Goal: Task Accomplishment & Management: Manage account settings

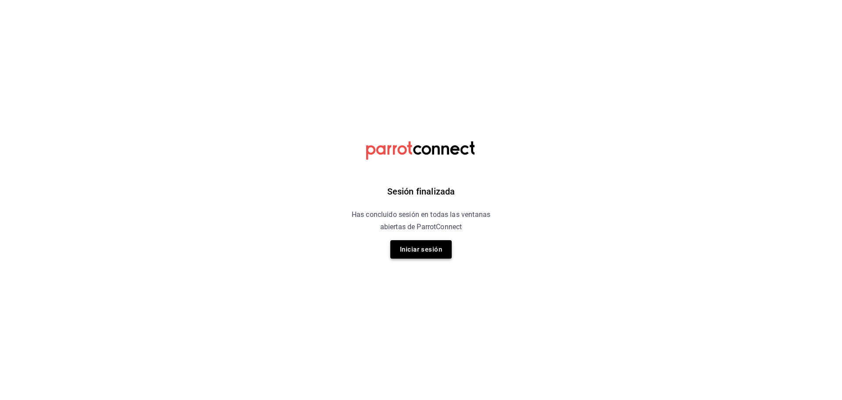
click at [413, 251] on button "Iniciar sesión" at bounding box center [420, 249] width 61 height 18
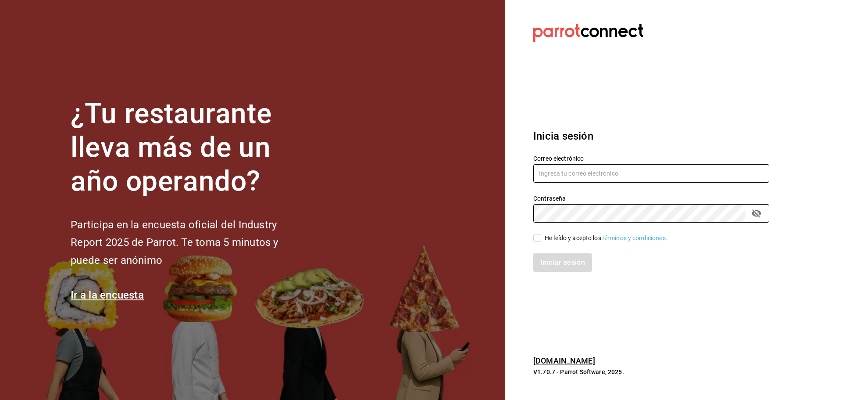
type input "tavoramos@outlook.com"
click at [538, 240] on input "He leído y acepto los Términos y condiciones." at bounding box center [537, 238] width 8 height 8
checkbox input "true"
click at [569, 262] on button "Iniciar sesión" at bounding box center [563, 262] width 60 height 18
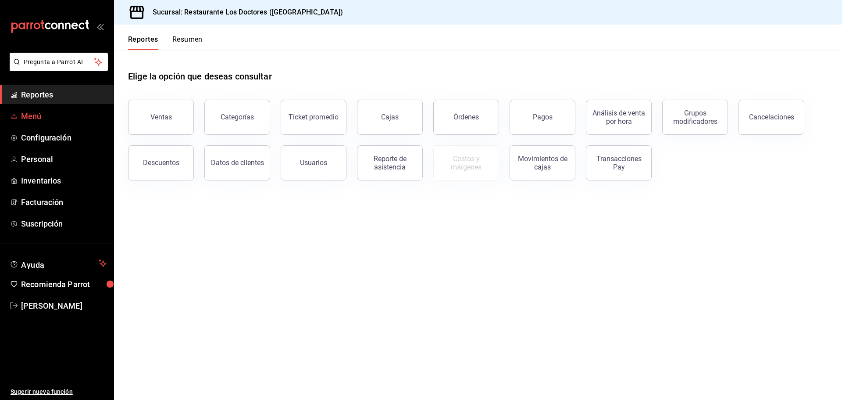
click at [33, 114] on span "Menú" at bounding box center [64, 116] width 86 height 12
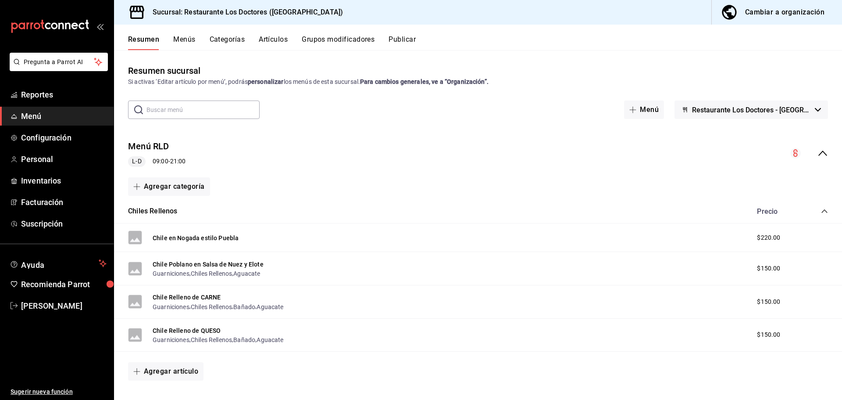
click at [274, 41] on button "Artículos" at bounding box center [273, 42] width 29 height 15
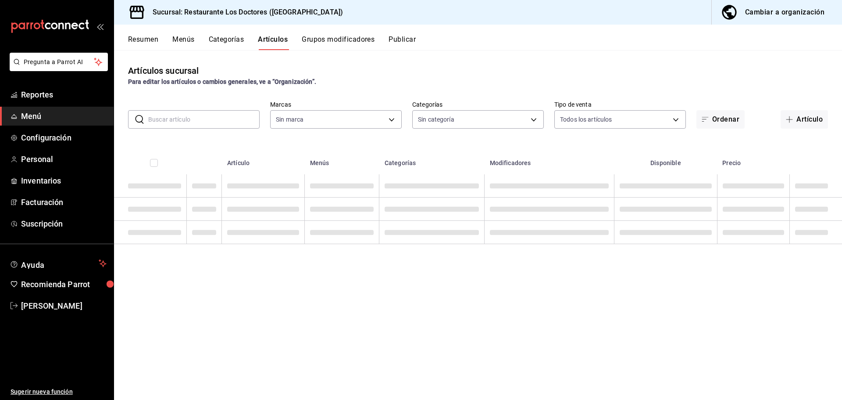
type input "269702e0-5912-4416-965b-3ce4215a42b7"
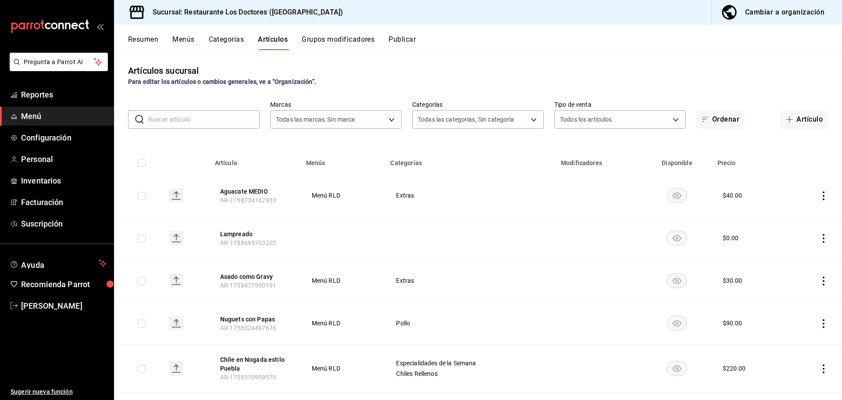
type input "172f5f52-2fbd-4857-9cbf-8bd92211e6b6,e40f68c4-5470-4488-bb64-5a0d73682263,e37cb…"
click at [528, 116] on body "Pregunta a Parrot AI Reportes Menú Configuración Personal Inventarios Facturaci…" at bounding box center [421, 200] width 842 height 400
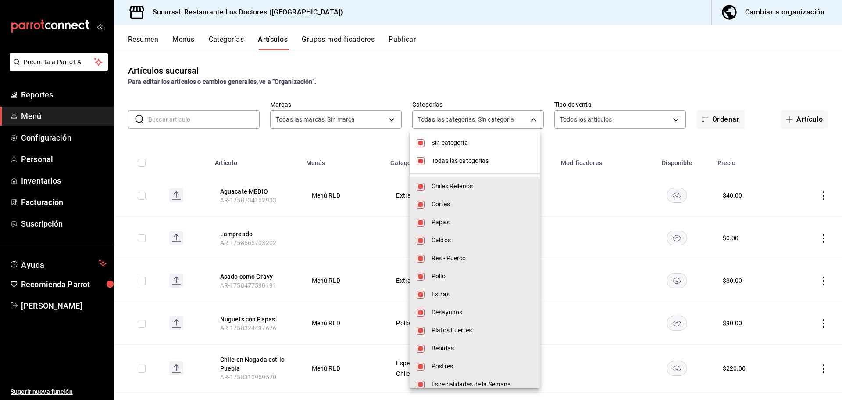
click at [420, 145] on input "checkbox" at bounding box center [421, 143] width 8 height 8
checkbox input "false"
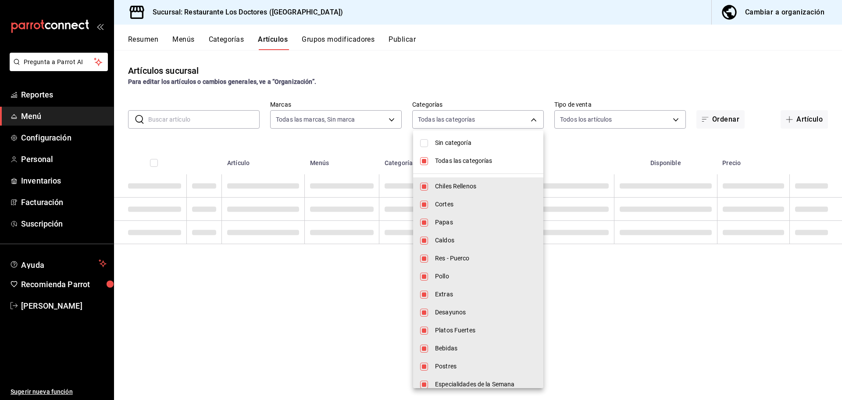
click at [423, 163] on input "checkbox" at bounding box center [424, 161] width 8 height 8
checkbox input "false"
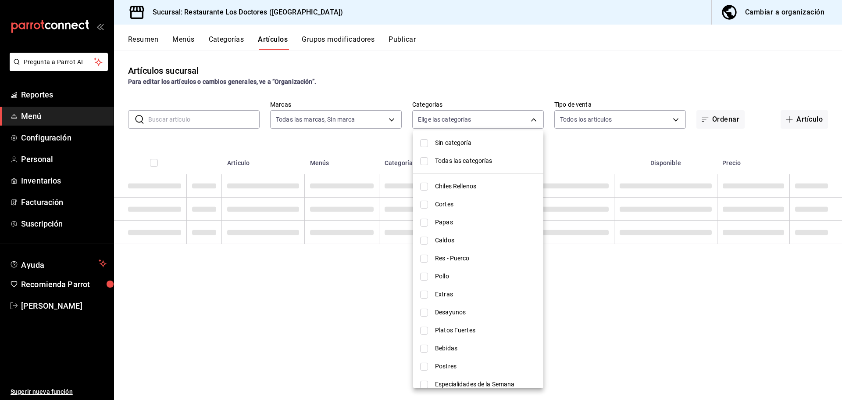
checkbox input "false"
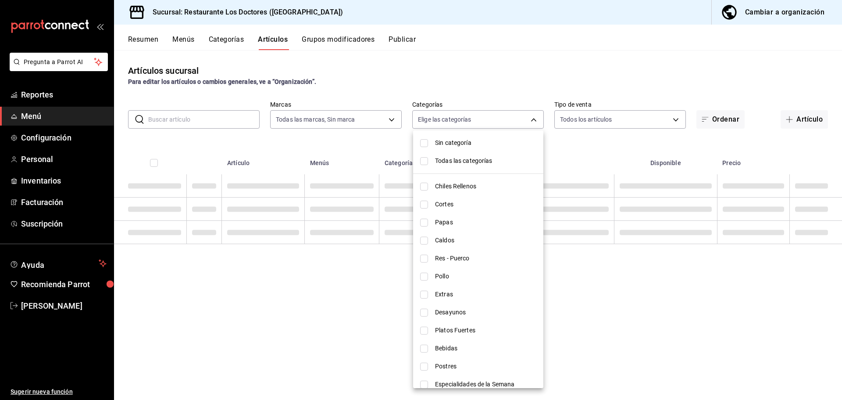
checkbox input "false"
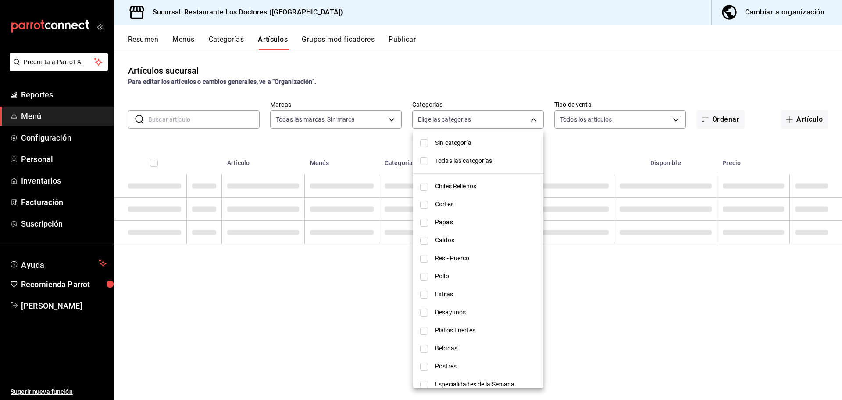
checkbox input "false"
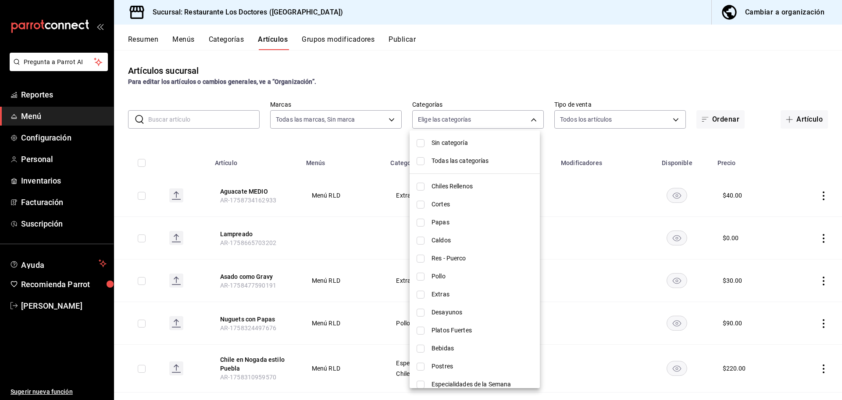
click at [598, 51] on div at bounding box center [421, 200] width 842 height 400
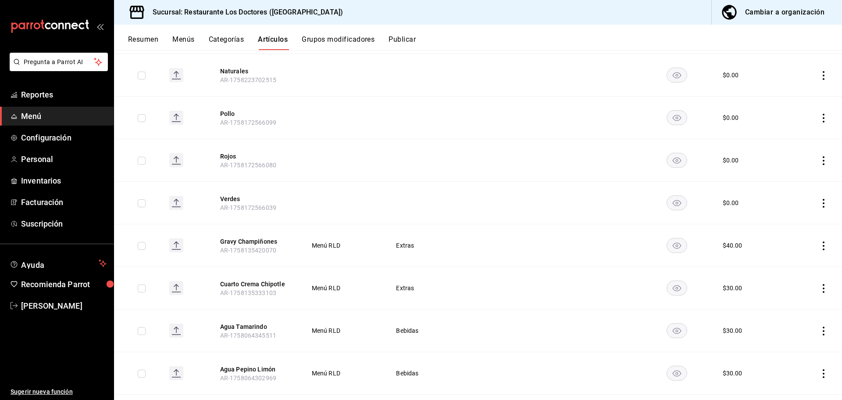
scroll to position [439, 0]
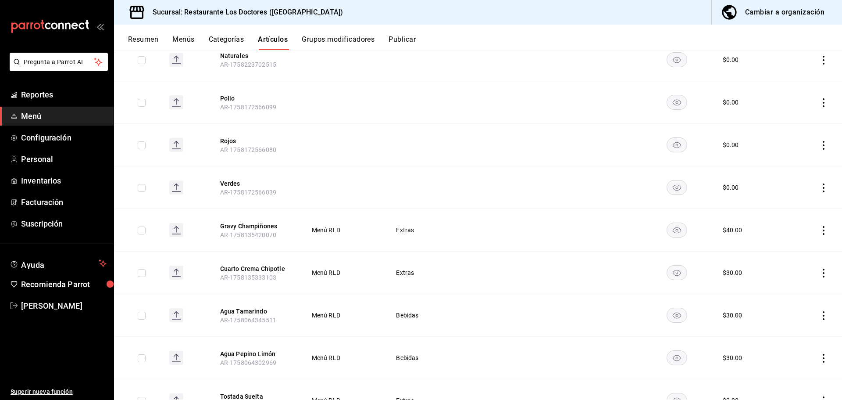
click at [820, 274] on icon "actions" at bounding box center [824, 272] width 9 height 9
click at [796, 296] on span "Editar" at bounding box center [791, 292] width 23 height 9
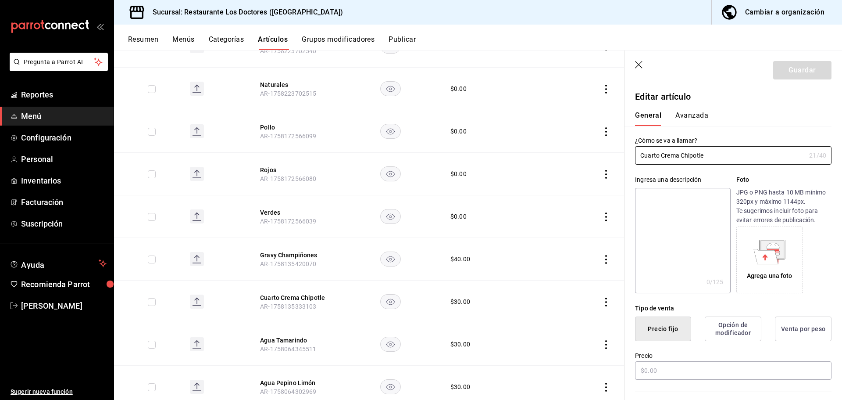
type input "$30.00"
radio input "false"
radio input "true"
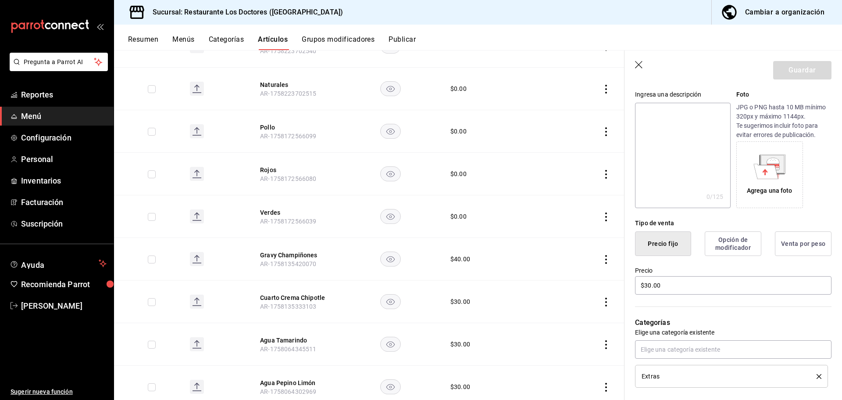
scroll to position [88, 0]
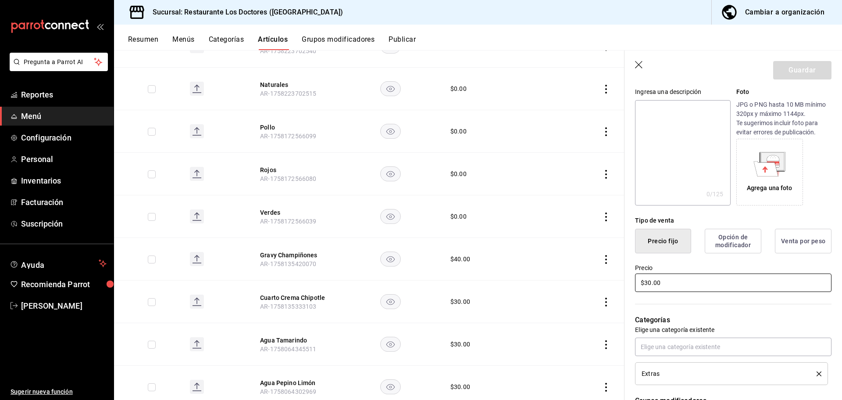
drag, startPoint x: 669, startPoint y: 284, endPoint x: 452, endPoint y: 234, distance: 222.1
click at [452, 234] on main "Artículos sucursal Para editar los artículos o cambios generales, ve a “Organiz…" at bounding box center [478, 225] width 728 height 350
type input "$40.00"
click at [802, 73] on button "Guardar" at bounding box center [802, 70] width 58 height 18
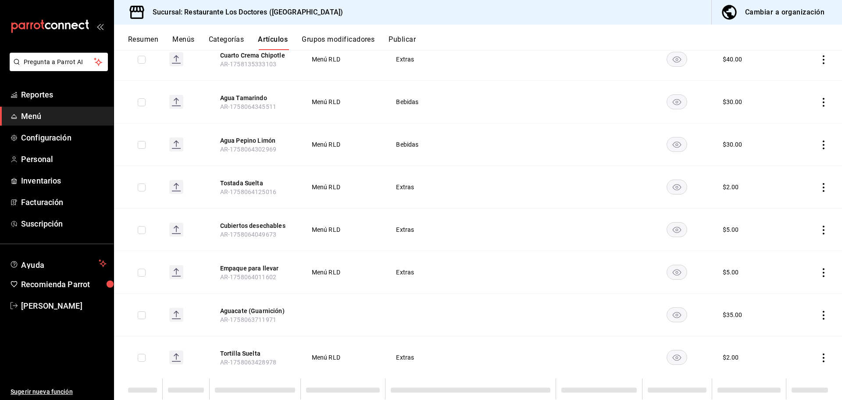
scroll to position [696, 0]
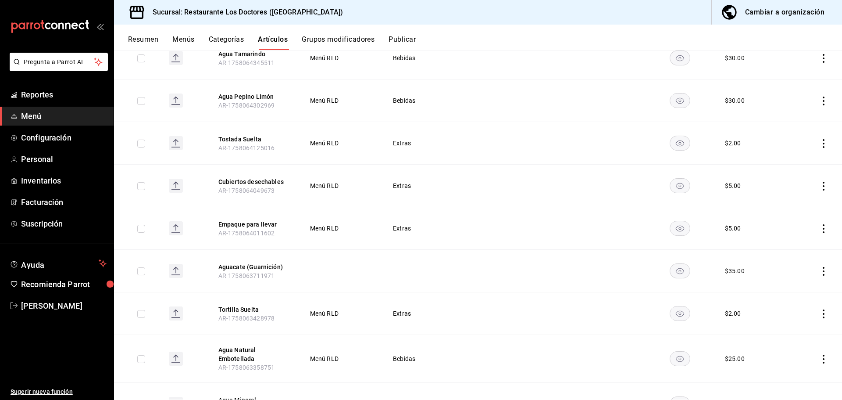
click at [823, 271] on icon "actions" at bounding box center [824, 271] width 2 height 9
click at [781, 291] on span "Editar" at bounding box center [791, 290] width 23 height 9
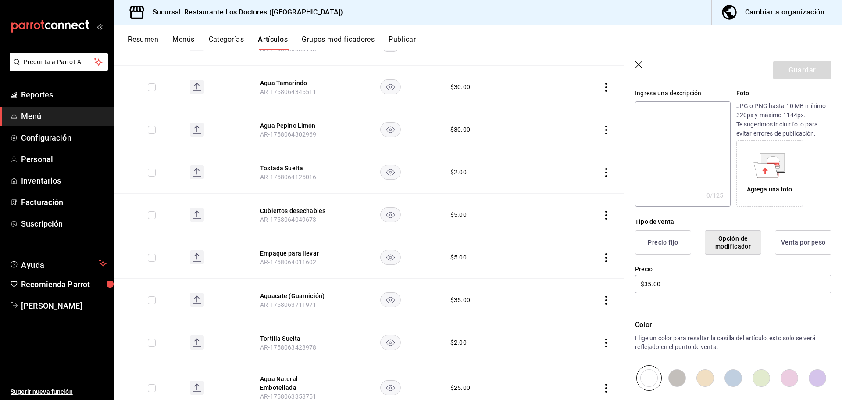
scroll to position [88, 0]
drag, startPoint x: 666, startPoint y: 279, endPoint x: 498, endPoint y: 275, distance: 167.6
click at [498, 275] on main "Artículos sucursal Para editar los artículos o cambios generales, ve a “Organiz…" at bounding box center [478, 225] width 728 height 350
type input "$20.00"
click at [807, 65] on button "Guardar" at bounding box center [802, 70] width 58 height 18
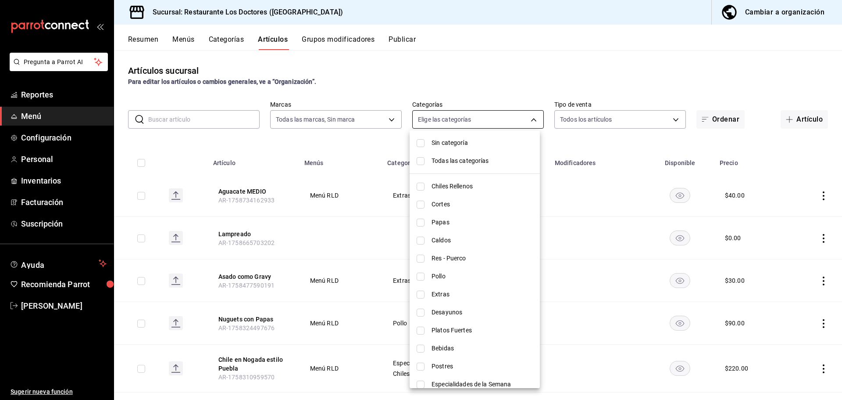
click at [528, 121] on body "Pregunta a Parrot AI Reportes Menú Configuración Personal Inventarios Facturaci…" at bounding box center [421, 200] width 842 height 400
click at [447, 352] on span "Bebidas" at bounding box center [482, 348] width 101 height 9
type input "8f6dae4a-9b99-4f32-b22c-d8290013940c"
checkbox input "true"
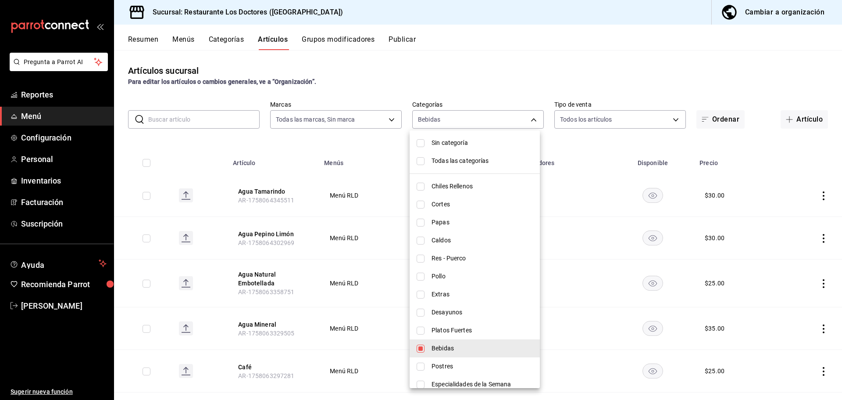
click at [557, 144] on div at bounding box center [421, 200] width 842 height 400
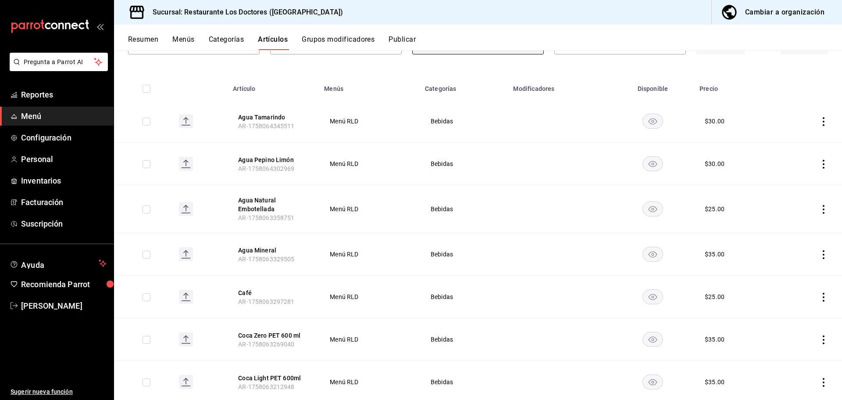
scroll to position [46, 0]
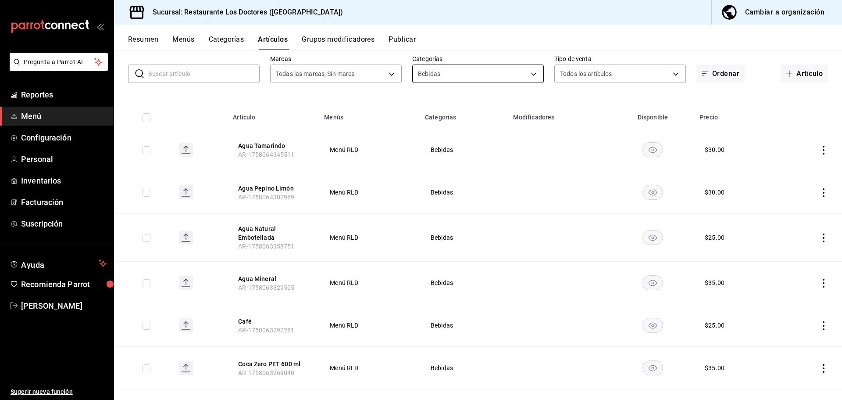
click at [513, 72] on body "Pregunta a Parrot AI Reportes Menú Configuración Personal Inventarios Facturaci…" at bounding box center [421, 200] width 842 height 400
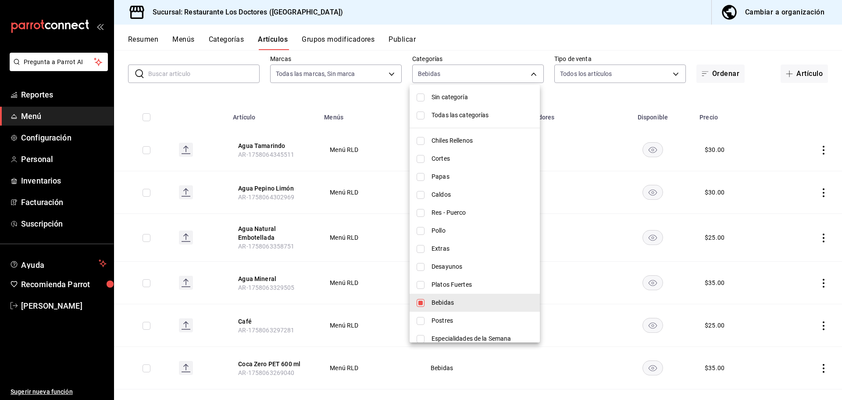
click at [421, 113] on input "checkbox" at bounding box center [421, 115] width 8 height 8
checkbox input "true"
type input "172f5f52-2fbd-4857-9cbf-8bd92211e6b6,e40f68c4-5470-4488-bb64-5a0d73682263,e37cb…"
checkbox input "true"
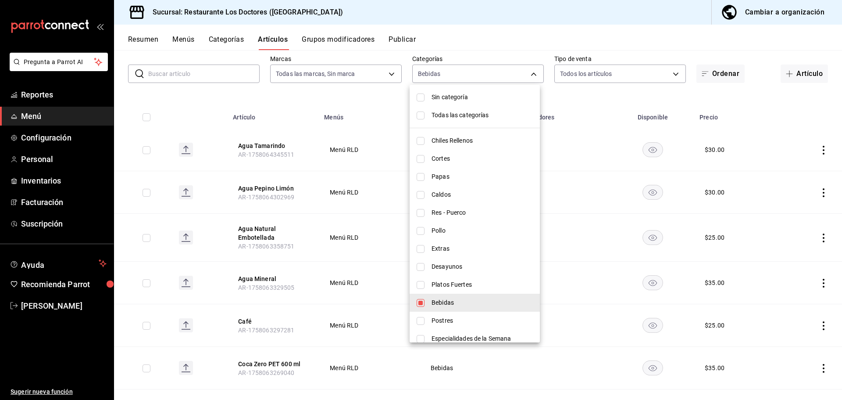
checkbox input "true"
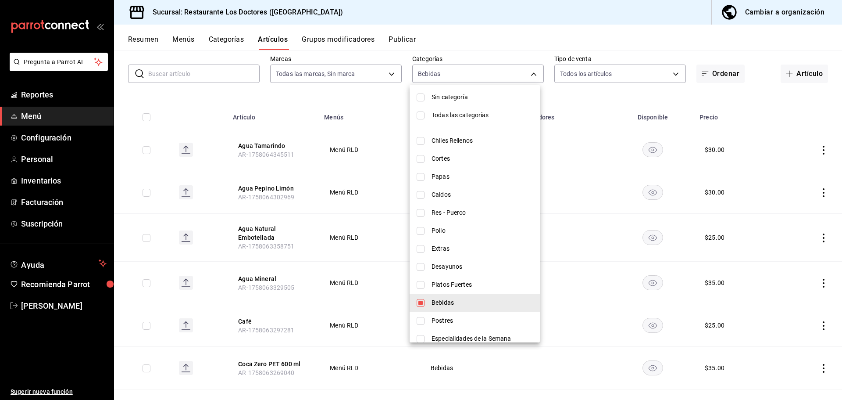
checkbox input "true"
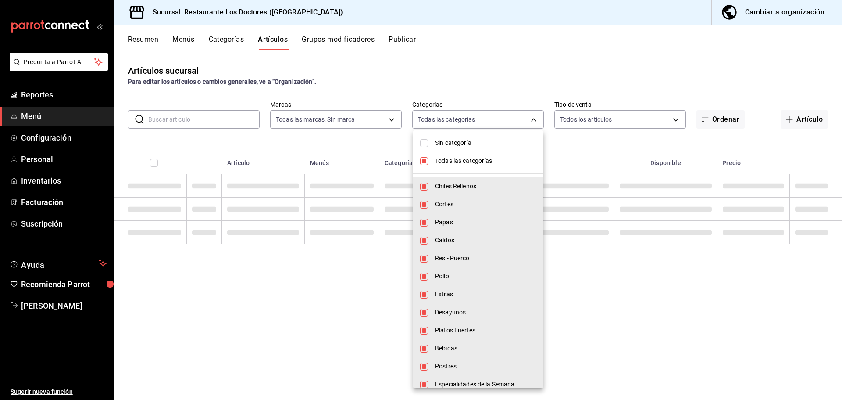
scroll to position [0, 0]
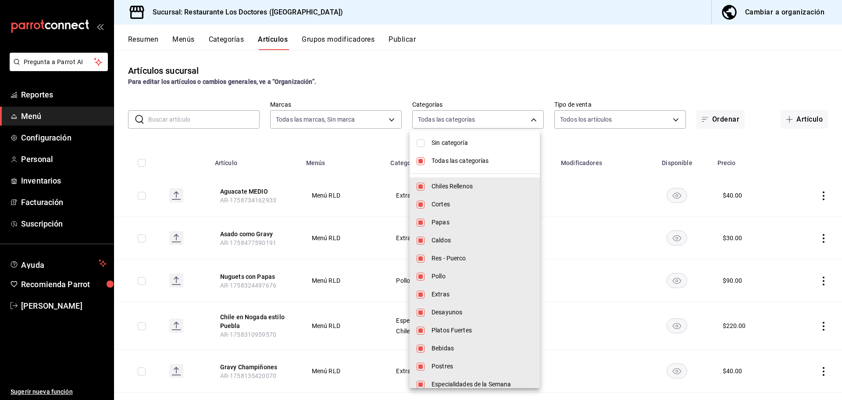
click at [357, 147] on div at bounding box center [421, 200] width 842 height 400
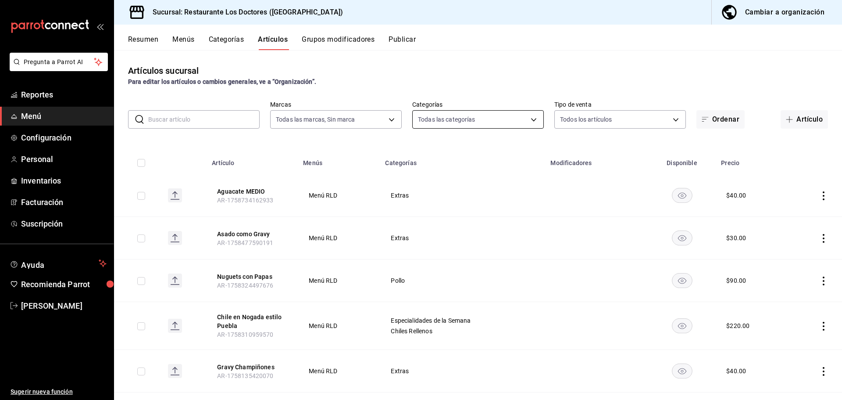
click at [522, 122] on body "Pregunta a Parrot AI Reportes Menú Configuración Personal Inventarios Facturaci…" at bounding box center [421, 200] width 842 height 400
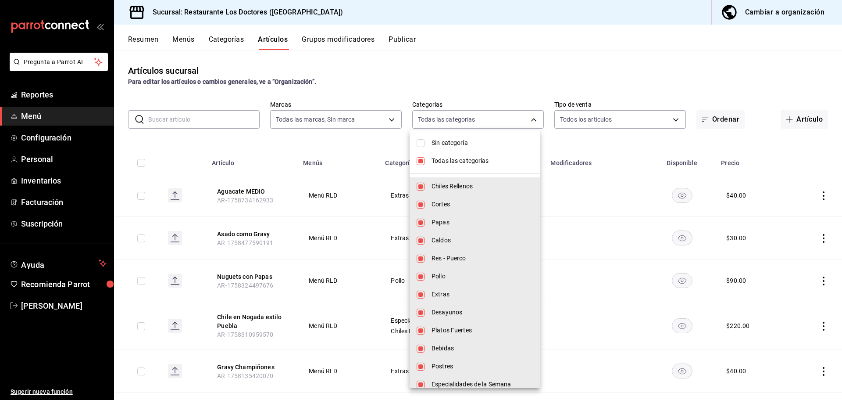
click at [423, 162] on input "checkbox" at bounding box center [421, 161] width 8 height 8
checkbox input "false"
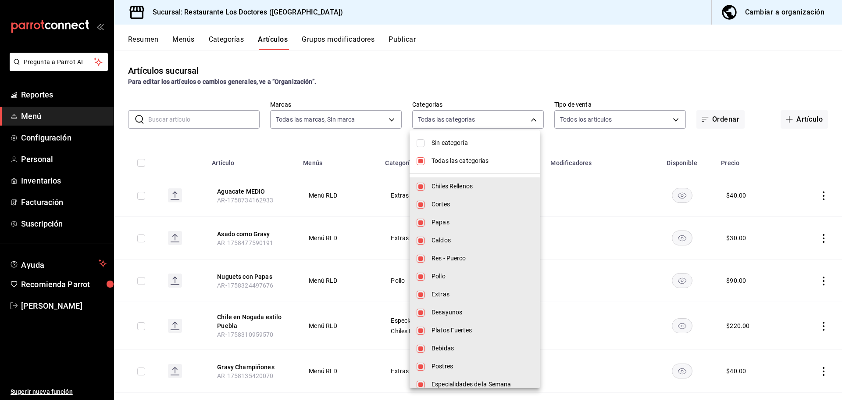
checkbox input "false"
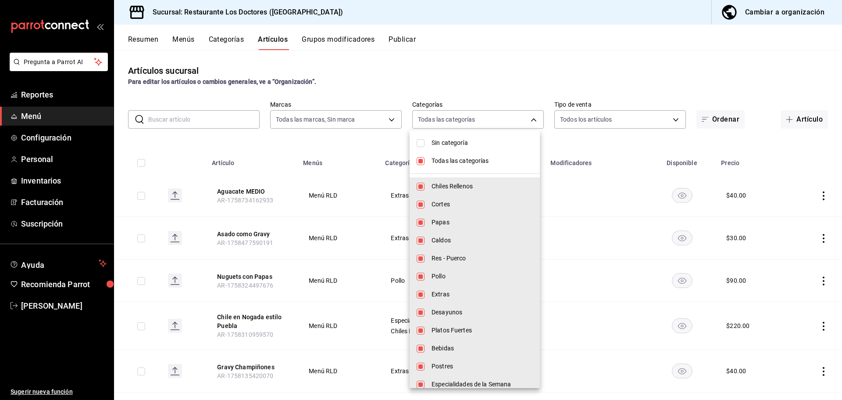
checkbox input "false"
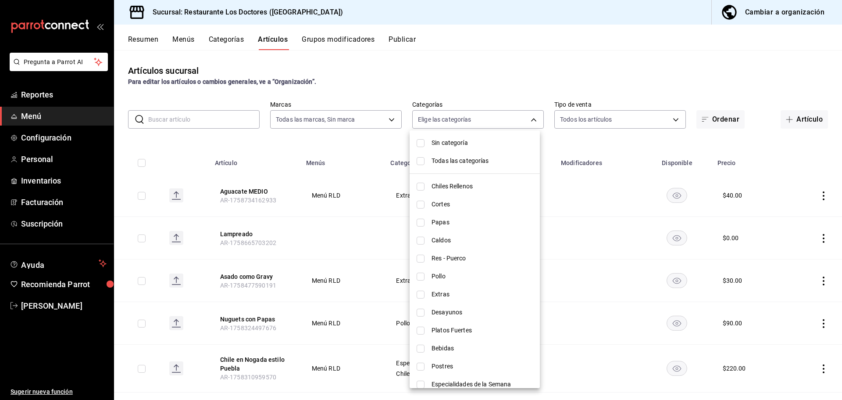
click at [420, 351] on input "checkbox" at bounding box center [421, 348] width 8 height 8
checkbox input "true"
type input "8f6dae4a-9b99-4f32-b22c-d8290013940c"
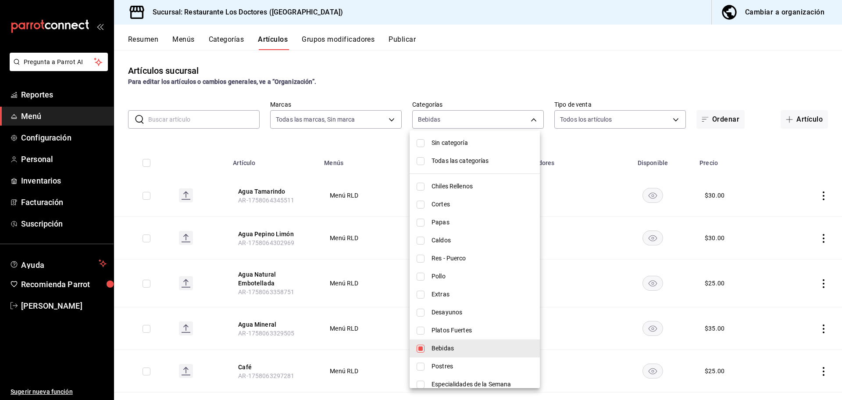
click at [518, 60] on div at bounding box center [421, 200] width 842 height 400
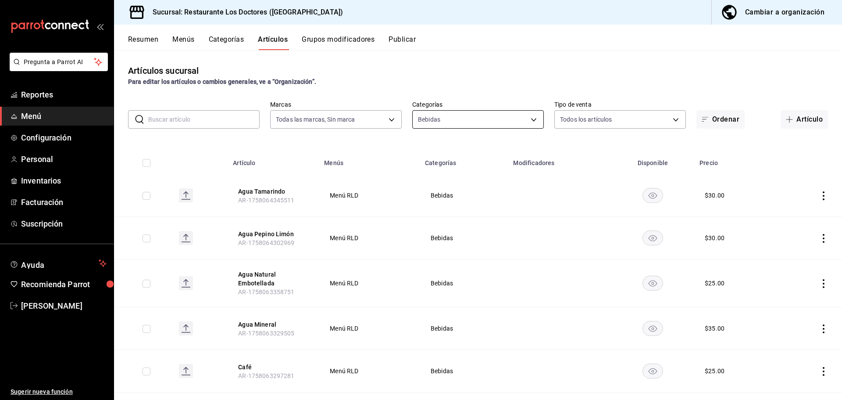
click at [527, 122] on body "Pregunta a Parrot AI Reportes Menú Configuración Personal Inventarios Facturaci…" at bounding box center [421, 200] width 842 height 400
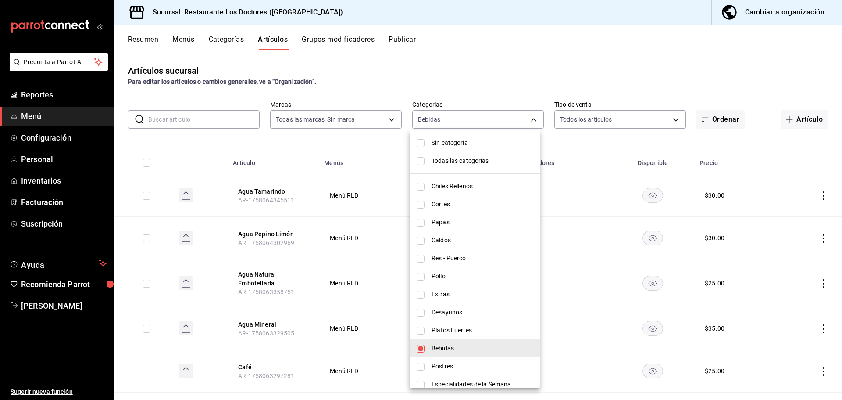
click at [419, 164] on input "checkbox" at bounding box center [421, 161] width 8 height 8
checkbox input "true"
type input "172f5f52-2fbd-4857-9cbf-8bd92211e6b6,e40f68c4-5470-4488-bb64-5a0d73682263,e37cb…"
checkbox input "true"
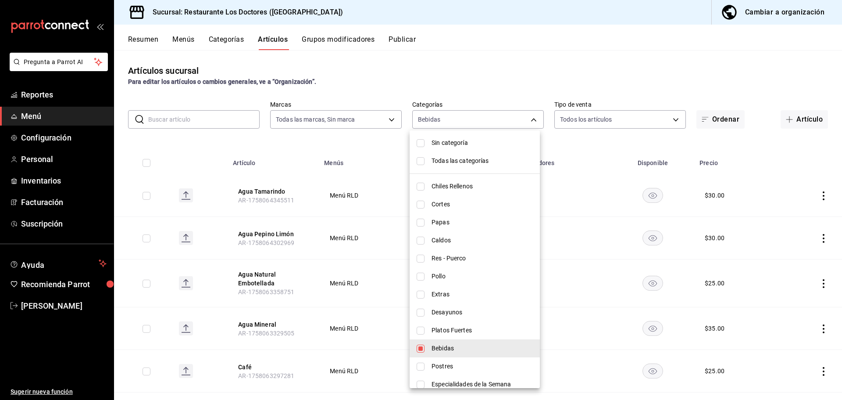
checkbox input "true"
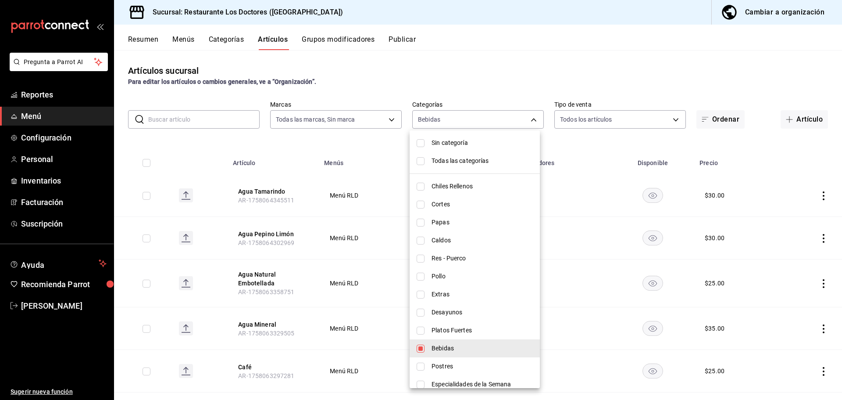
checkbox input "true"
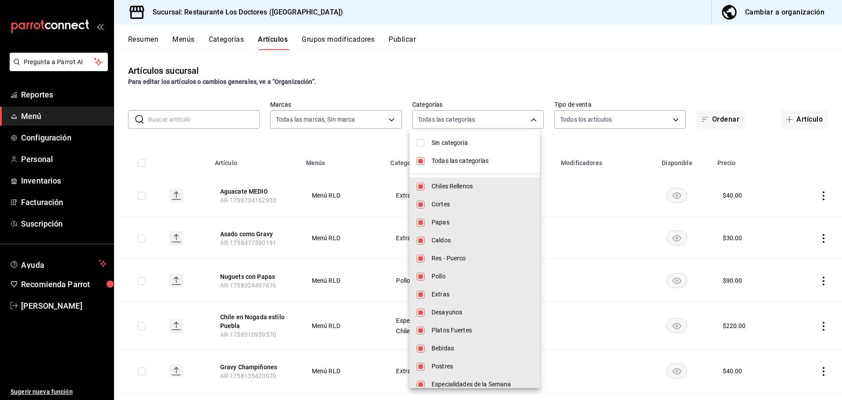
click at [385, 147] on div at bounding box center [421, 200] width 842 height 400
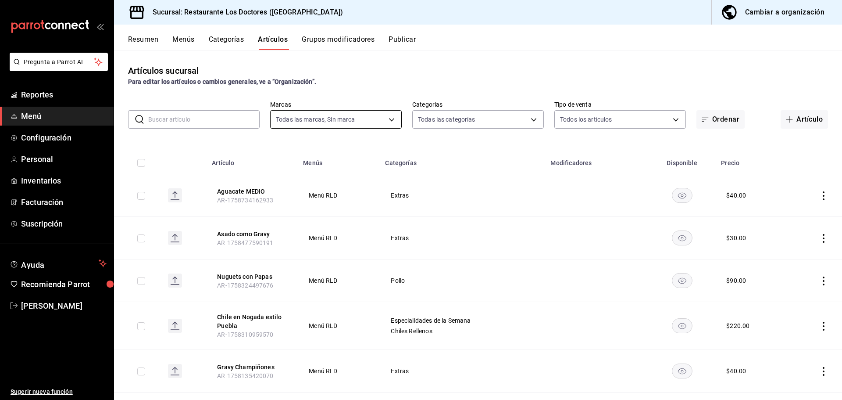
click at [387, 118] on body "Pregunta a Parrot AI Reportes Menú Configuración Personal Inventarios Facturaci…" at bounding box center [421, 200] width 842 height 400
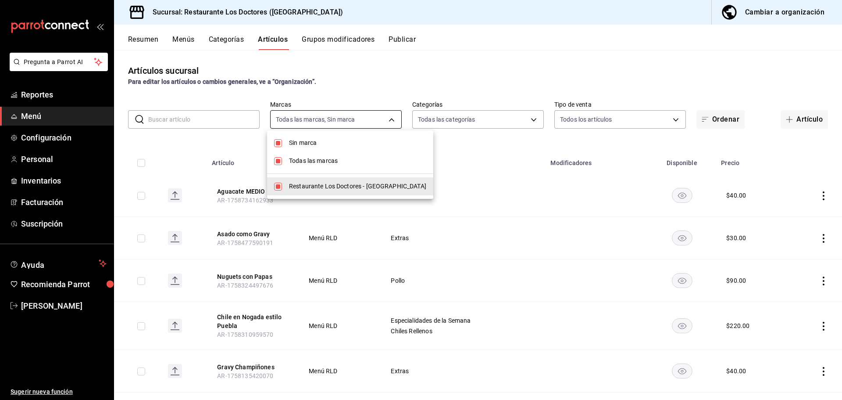
click at [387, 118] on div at bounding box center [421, 200] width 842 height 400
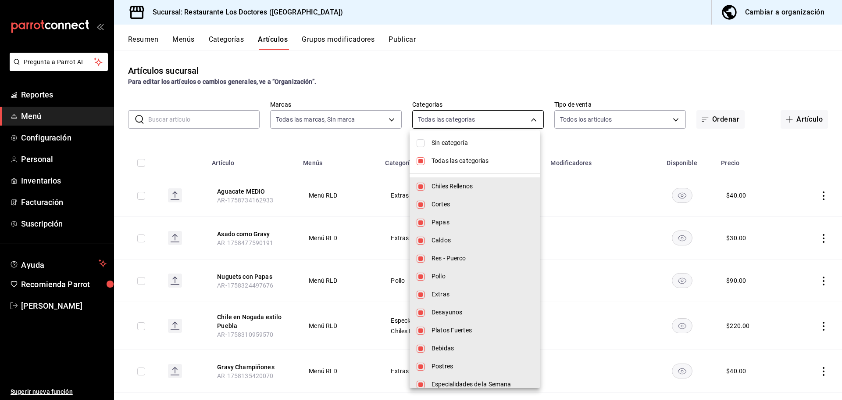
click at [530, 118] on body "Pregunta a Parrot AI Reportes Menú Configuración Personal Inventarios Facturaci…" at bounding box center [421, 200] width 842 height 400
click at [420, 164] on input "checkbox" at bounding box center [421, 161] width 8 height 8
checkbox input "false"
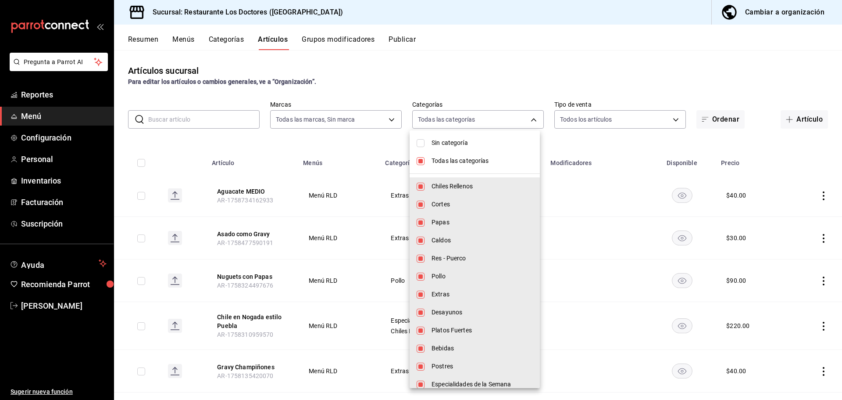
checkbox input "false"
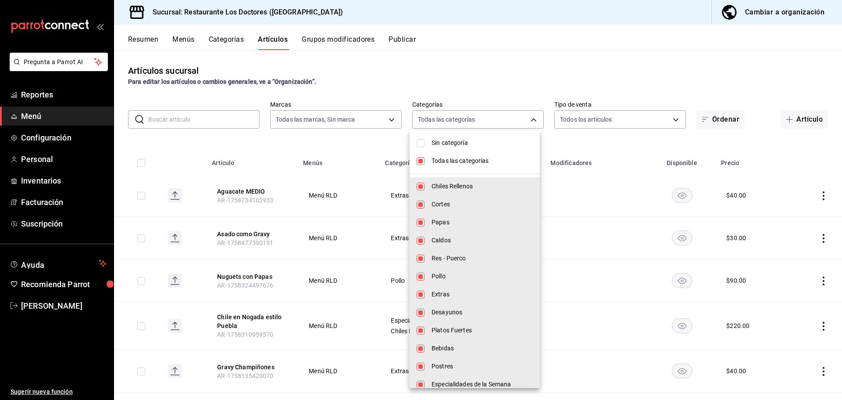
checkbox input "false"
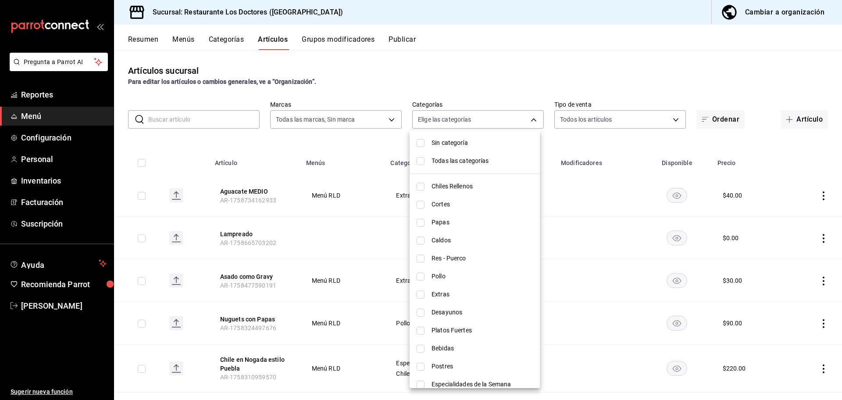
click at [215, 120] on div at bounding box center [421, 200] width 842 height 400
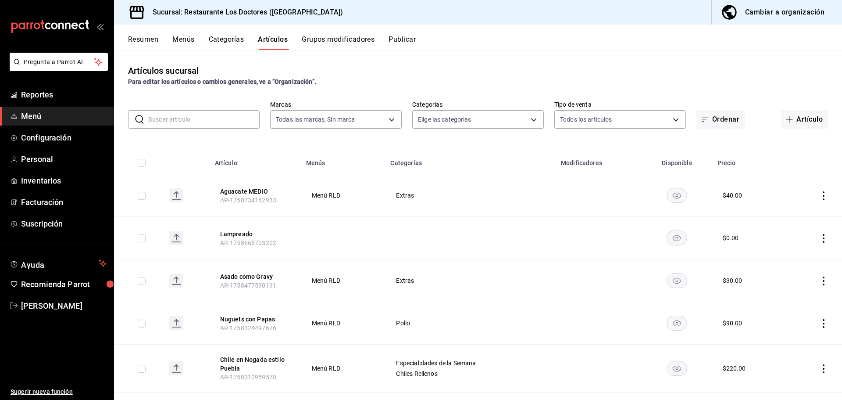
click at [215, 119] on input "text" at bounding box center [203, 120] width 111 height 18
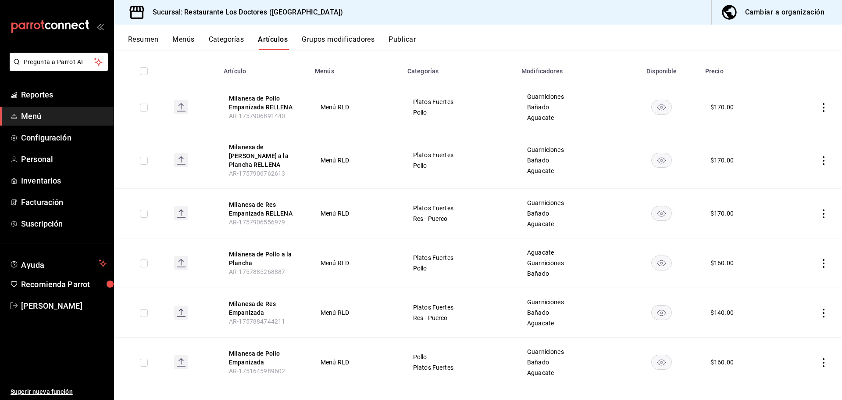
scroll to position [93, 0]
type input "milanesa"
click at [820, 307] on icon "actions" at bounding box center [824, 311] width 9 height 9
click at [787, 326] on span "Editar" at bounding box center [791, 324] width 23 height 9
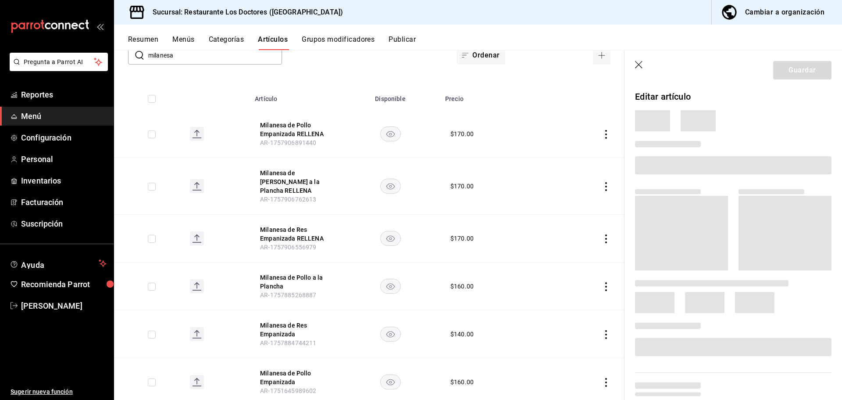
scroll to position [82, 0]
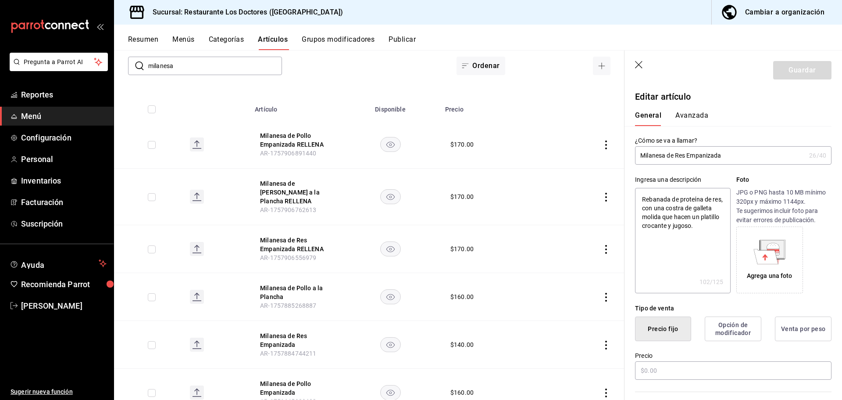
type textarea "x"
type input "$140.00"
radio input "false"
radio input "true"
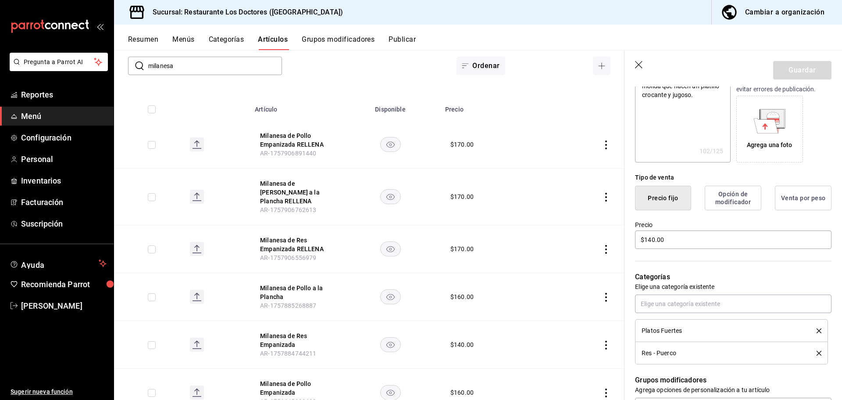
scroll to position [132, 0]
click at [652, 237] on input "$140.00" at bounding box center [733, 238] width 197 height 18
type input "$10.00"
type textarea "x"
type input "$150.00"
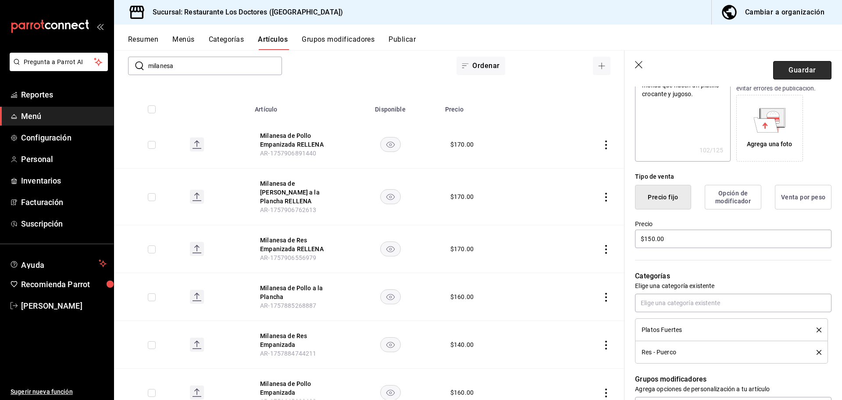
click at [809, 72] on button "Guardar" at bounding box center [802, 70] width 58 height 18
type textarea "x"
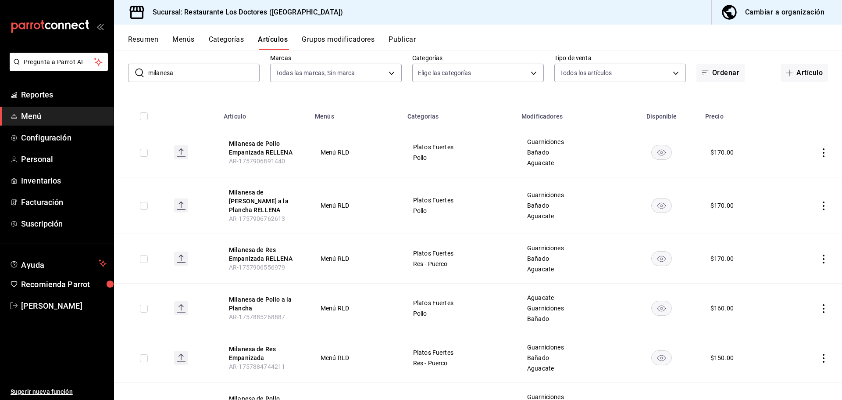
scroll to position [93, 0]
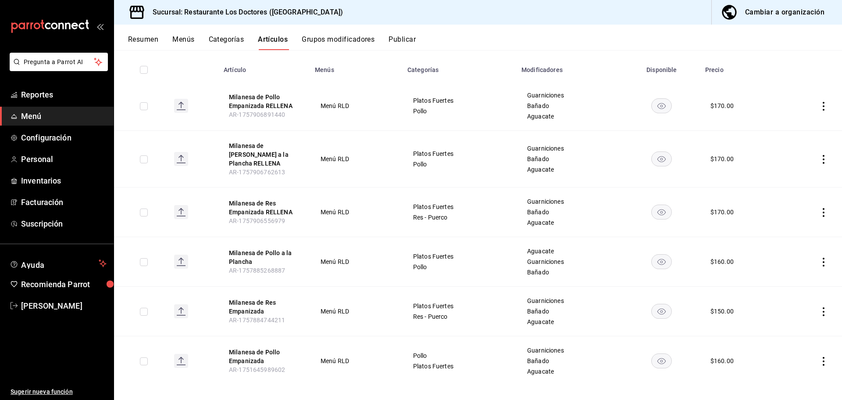
click at [823, 307] on icon "actions" at bounding box center [824, 311] width 2 height 9
click at [790, 323] on span "Editar" at bounding box center [791, 324] width 23 height 9
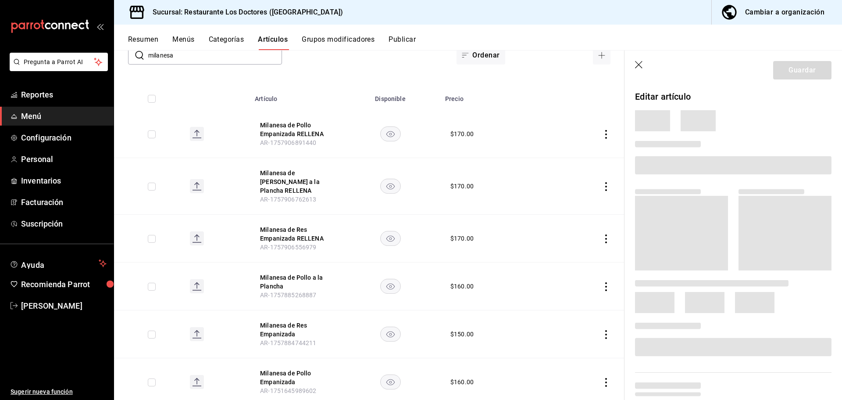
scroll to position [82, 0]
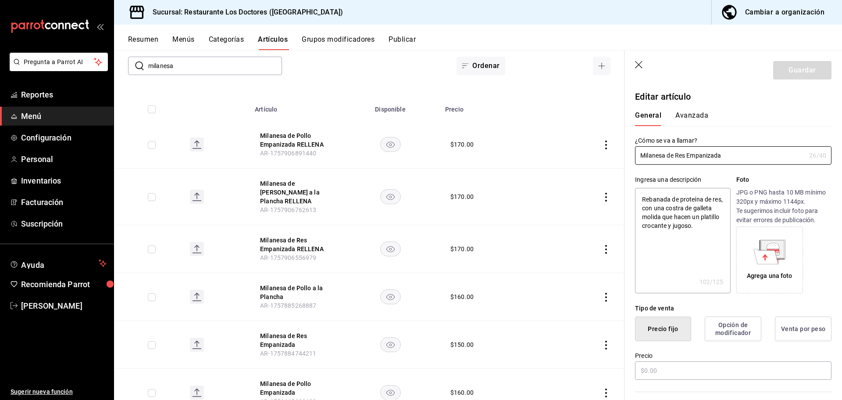
type textarea "x"
type input "$150.00"
radio input "false"
radio input "true"
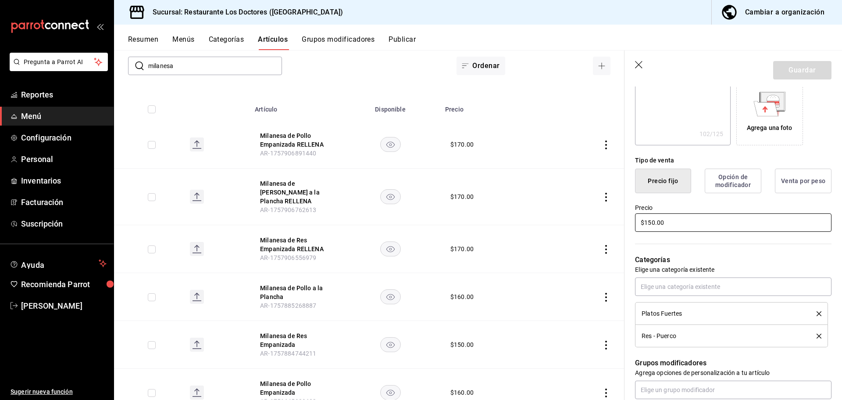
scroll to position [175, 0]
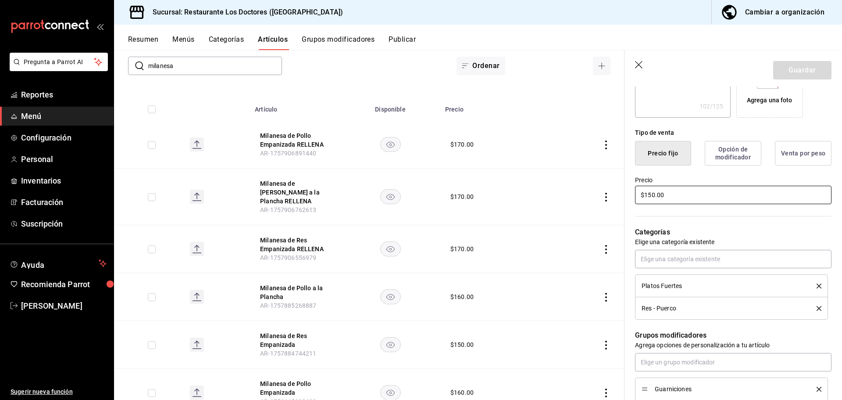
click at [653, 193] on input "$150.00" at bounding box center [733, 195] width 197 height 18
type textarea "x"
type input "$10.00"
type textarea "x"
type input "$140.00"
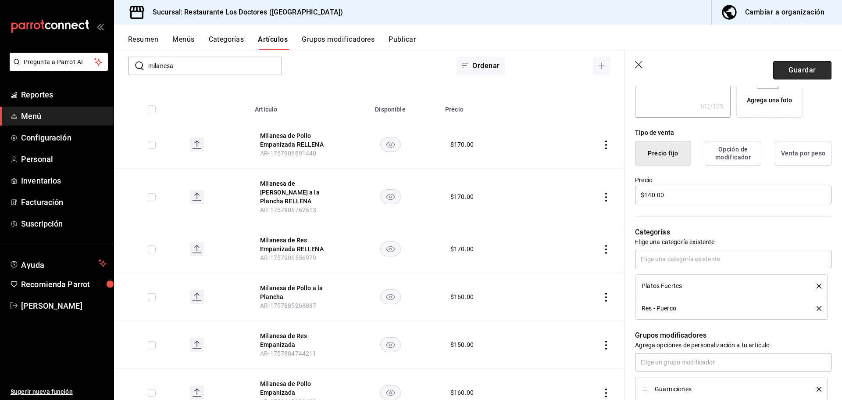
click at [793, 71] on button "Guardar" at bounding box center [802, 70] width 58 height 18
type textarea "x"
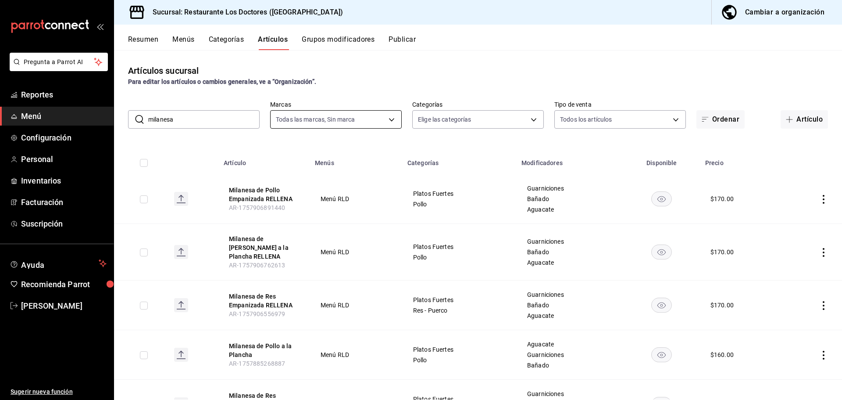
click at [385, 121] on body "Pregunta a Parrot AI Reportes Menú Configuración Personal Inventarios Facturaci…" at bounding box center [421, 200] width 842 height 400
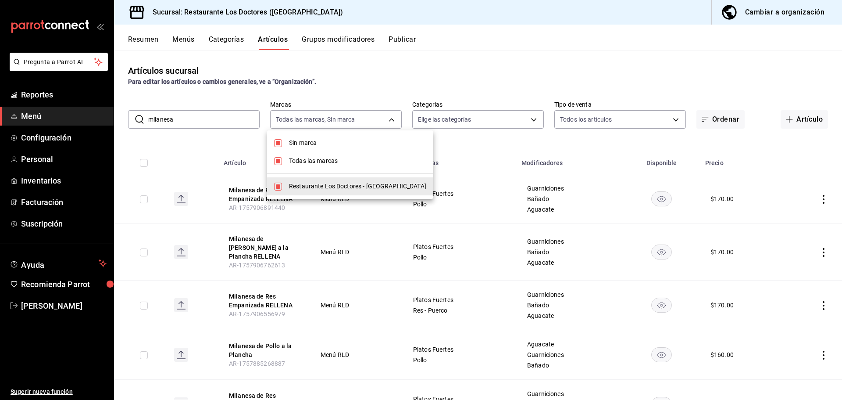
click at [186, 116] on div at bounding box center [421, 200] width 842 height 400
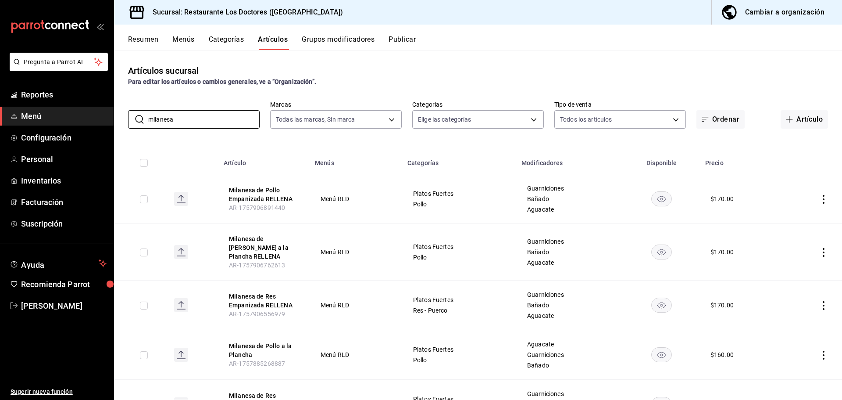
drag, startPoint x: 186, startPoint y: 117, endPoint x: 119, endPoint y: 111, distance: 67.8
click at [119, 111] on div "​ milanesa ​ Marcas Todas las marcas, Sin marca 269702e0-5912-4416-965b-3ce4215…" at bounding box center [478, 114] width 728 height 28
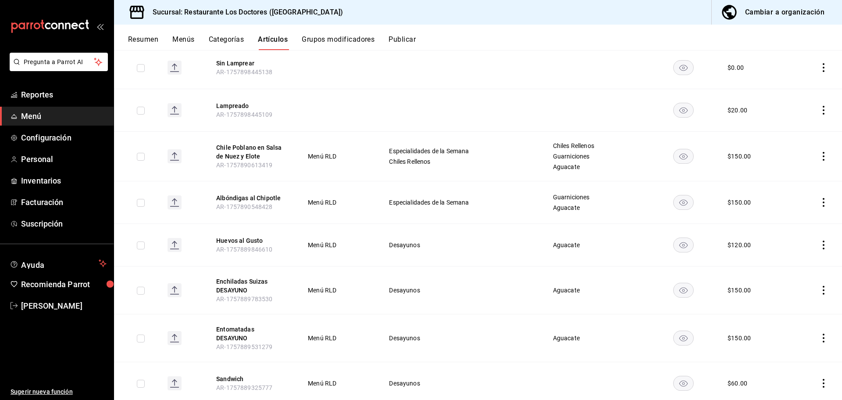
scroll to position [2017, 0]
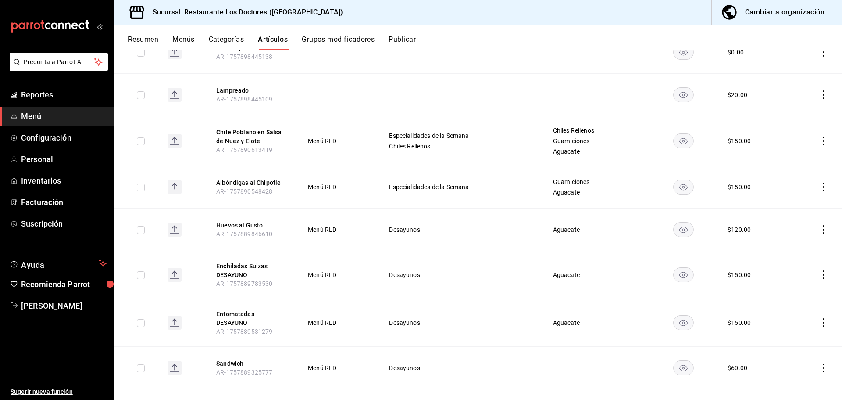
click at [820, 136] on icon "actions" at bounding box center [824, 140] width 9 height 9
click at [782, 143] on span "Editar" at bounding box center [791, 143] width 23 height 9
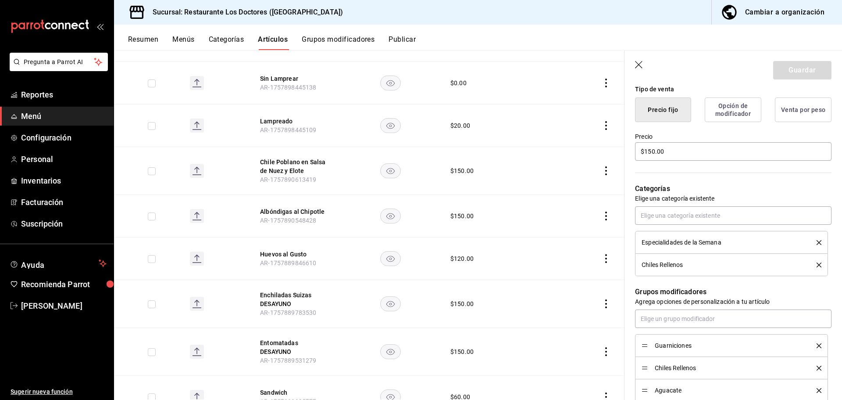
scroll to position [219, 0]
click at [652, 150] on input "$150.00" at bounding box center [733, 151] width 197 height 18
type input "$170.00"
click at [799, 72] on button "Guardar" at bounding box center [802, 70] width 58 height 18
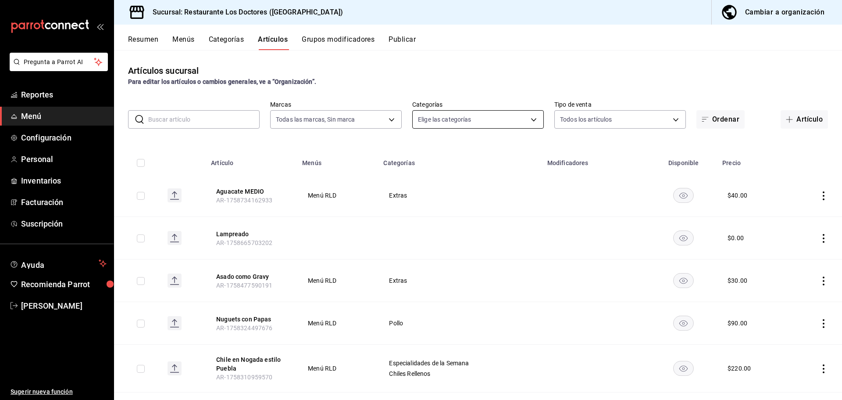
click at [528, 120] on body "Pregunta a Parrot AI Reportes Menú Configuración Personal Inventarios Facturaci…" at bounding box center [421, 200] width 842 height 400
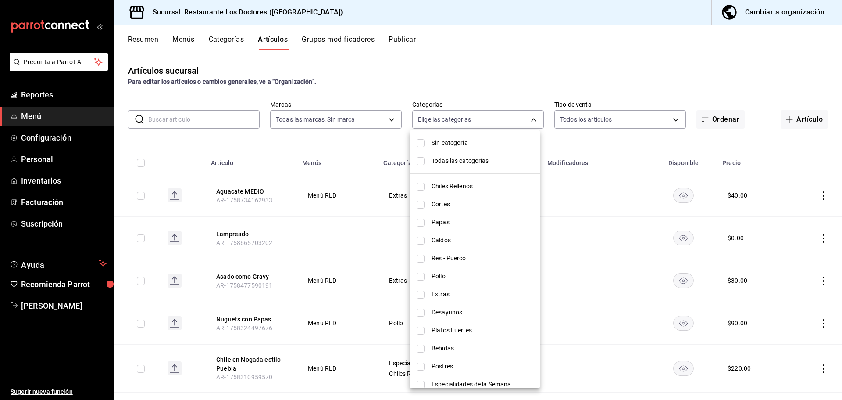
click at [420, 242] on input "checkbox" at bounding box center [421, 240] width 8 height 8
checkbox input "true"
type input "0ed724ae-57cc-4b44-9bbf-6dd7d46864ef"
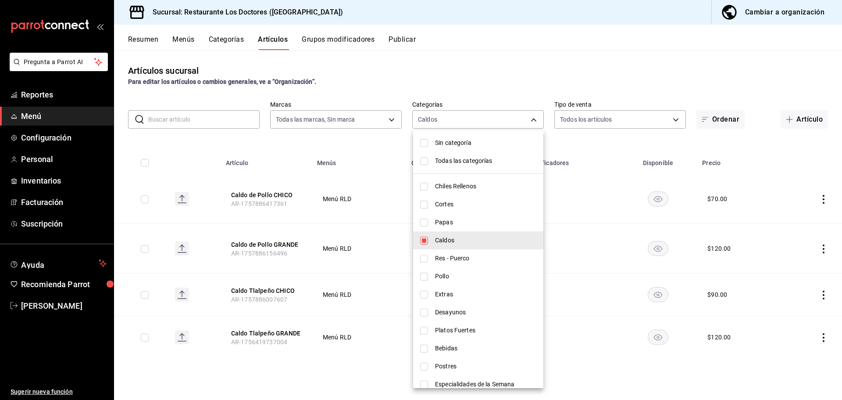
click at [577, 66] on div at bounding box center [421, 200] width 842 height 400
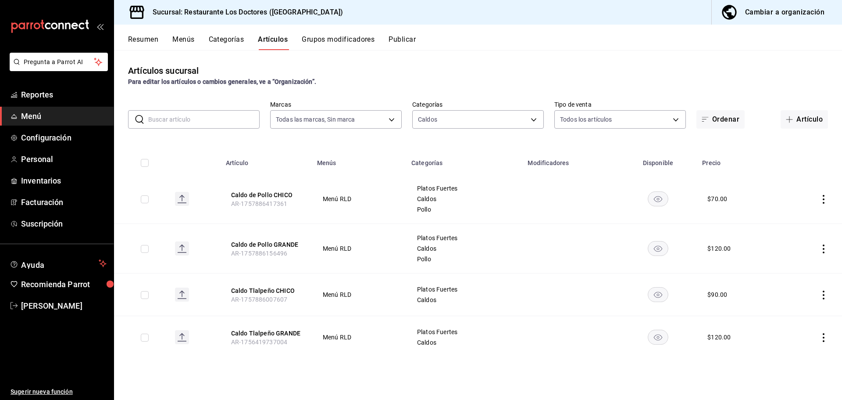
click at [824, 337] on icon "actions" at bounding box center [824, 337] width 2 height 9
click at [798, 340] on span "Editar" at bounding box center [797, 340] width 23 height 9
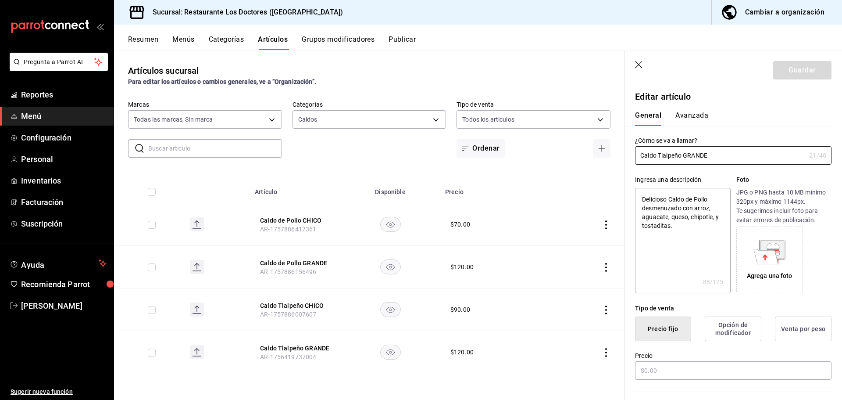
type textarea "x"
type input "$120.00"
click at [650, 371] on input "$120.00" at bounding box center [733, 370] width 197 height 18
type textarea "x"
type input "$10.00"
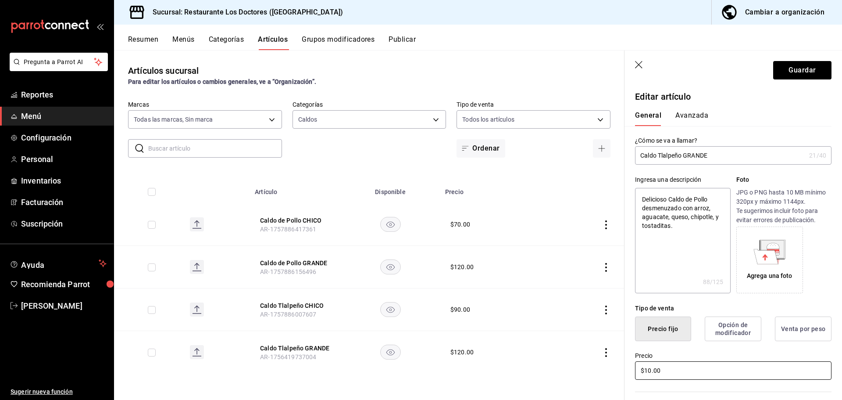
type textarea "x"
type input "$130.00"
click at [791, 71] on button "Guardar" at bounding box center [802, 70] width 58 height 18
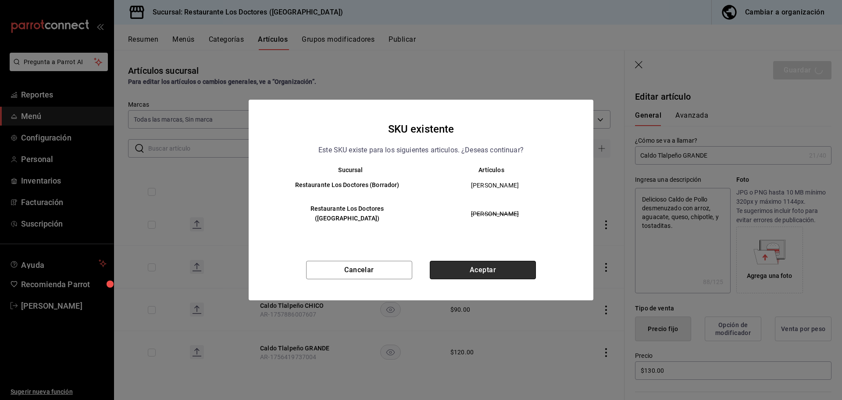
click at [491, 265] on button "Aceptar" at bounding box center [483, 270] width 106 height 18
type textarea "x"
type input "AR-1759024695528"
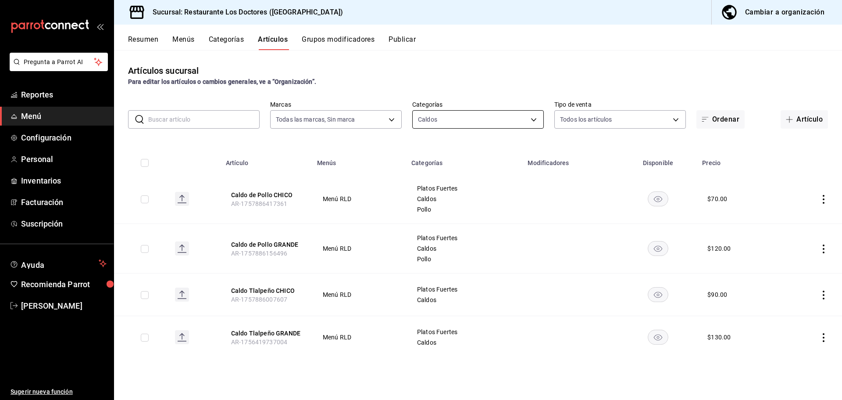
click at [533, 118] on body "Pregunta a Parrot AI Reportes Menú Configuración Personal Inventarios Facturaci…" at bounding box center [421, 200] width 842 height 400
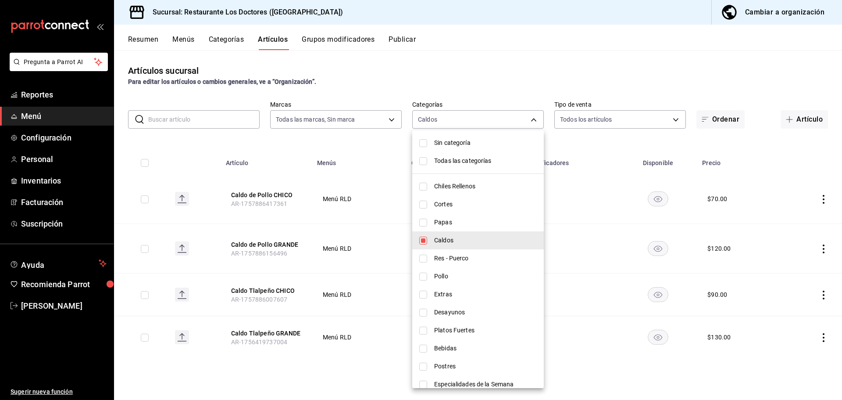
click at [428, 242] on li "Caldos" at bounding box center [478, 240] width 132 height 18
checkbox input "false"
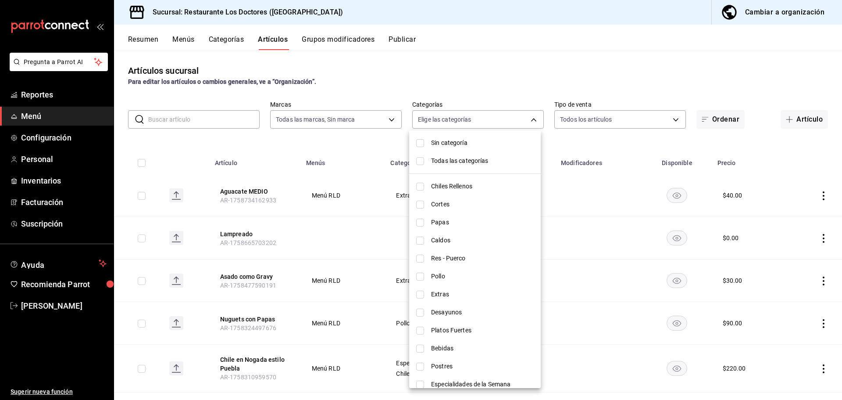
drag, startPoint x: 838, startPoint y: 102, endPoint x: 838, endPoint y: 111, distance: 8.8
click at [838, 111] on div at bounding box center [421, 200] width 842 height 400
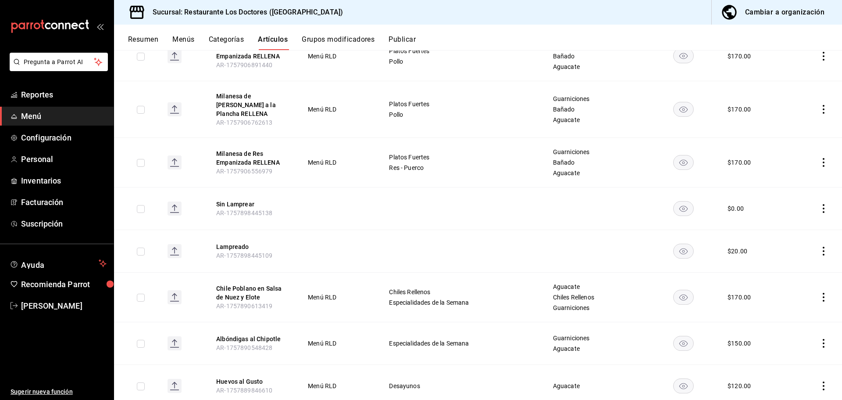
scroll to position [1901, 0]
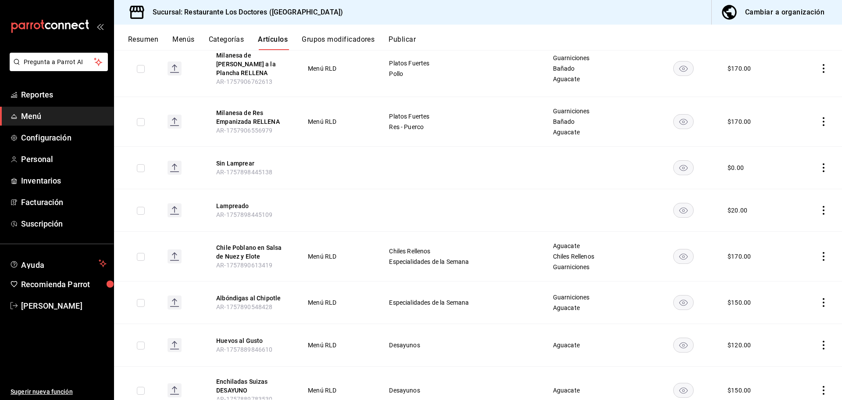
click at [820, 206] on icon "actions" at bounding box center [824, 210] width 9 height 9
click at [791, 211] on span "Editar" at bounding box center [791, 212] width 23 height 9
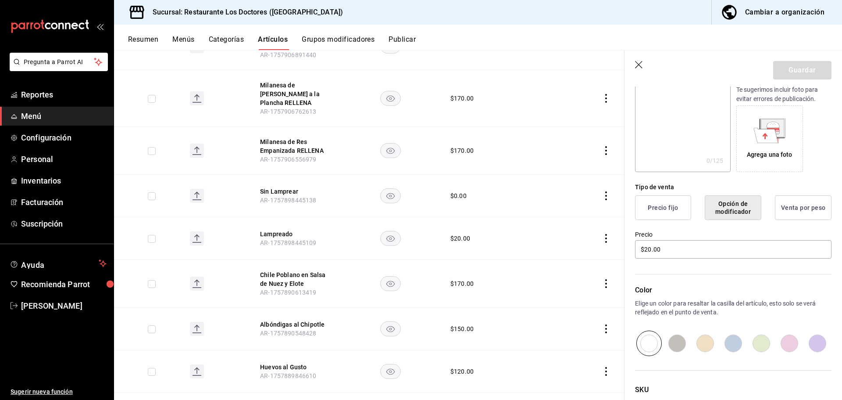
scroll to position [187, 0]
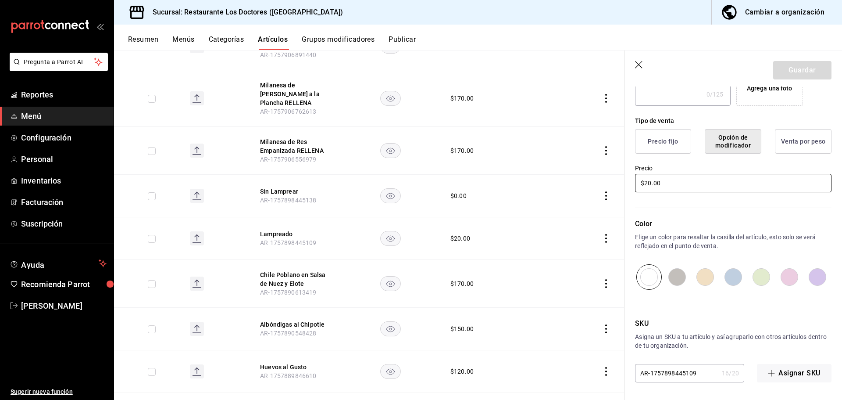
drag, startPoint x: 667, startPoint y: 183, endPoint x: 590, endPoint y: 189, distance: 77.4
click at [590, 189] on main "Artículos sucursal Para editar los artículos o cambios generales, ve a “Organiz…" at bounding box center [478, 225] width 728 height 350
type input "$0.00"
click at [804, 72] on button "Guardar" at bounding box center [802, 70] width 58 height 18
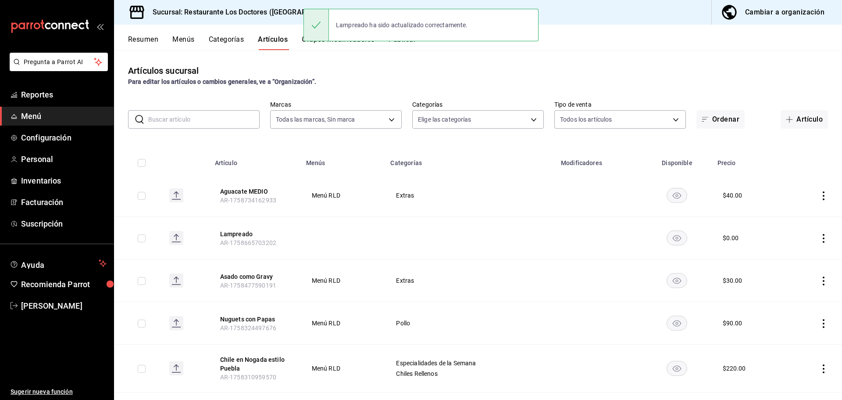
click at [193, 121] on input "text" at bounding box center [203, 120] width 111 height 18
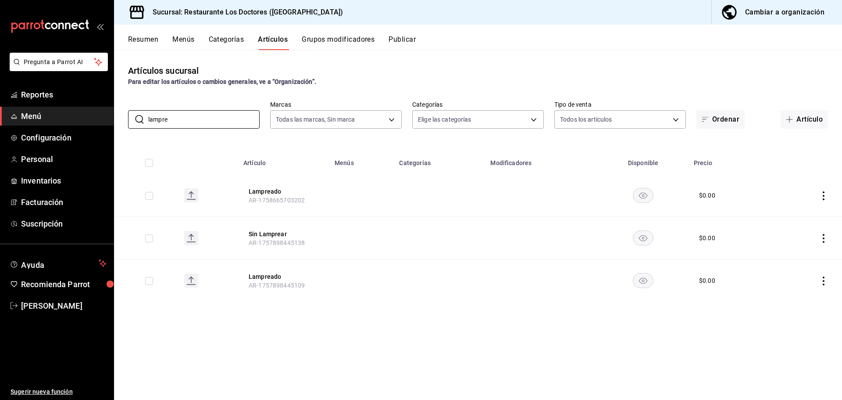
type input "lampre"
click at [353, 39] on button "Grupos modificadores" at bounding box center [338, 42] width 73 height 15
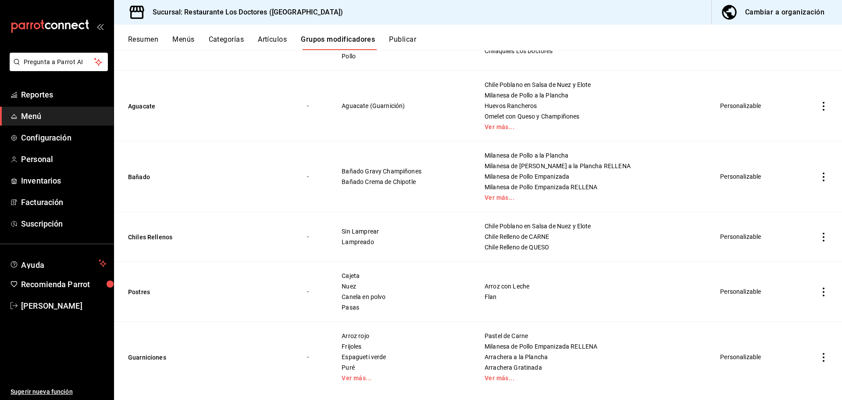
scroll to position [190, 0]
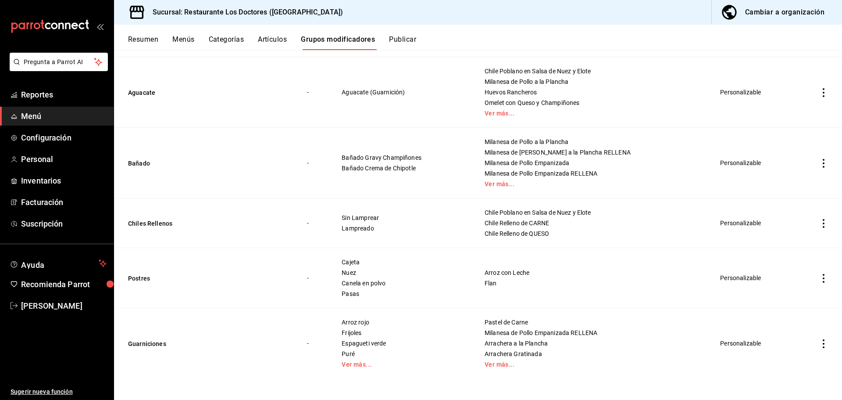
click at [186, 40] on button "Menús" at bounding box center [183, 42] width 22 height 15
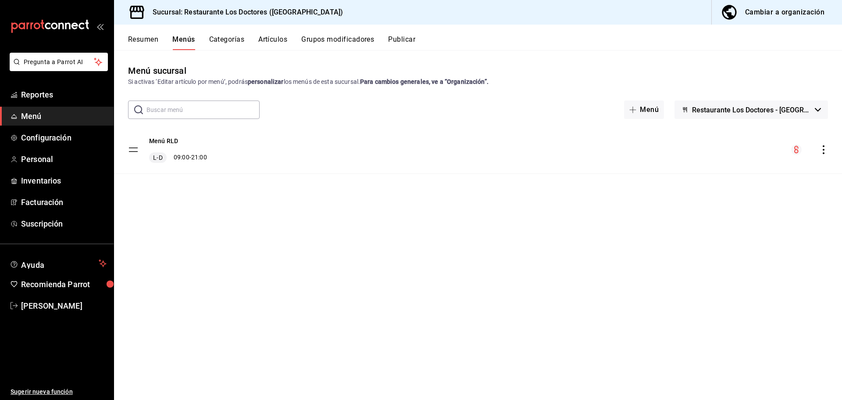
click at [277, 37] on button "Artículos" at bounding box center [272, 42] width 29 height 15
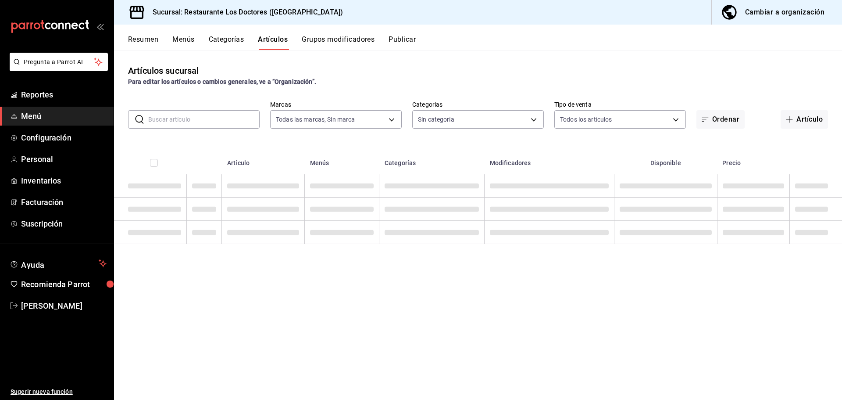
type input "269702e0-5912-4416-965b-3ce4215a42b7"
type input "172f5f52-2fbd-4857-9cbf-8bd92211e6b6,e40f68c4-5470-4488-bb64-5a0d73682263,e37cb…"
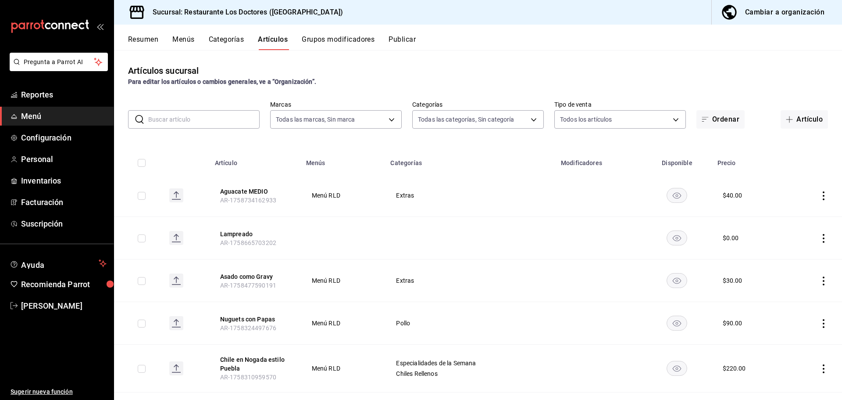
click at [201, 119] on input "text" at bounding box center [203, 120] width 111 height 18
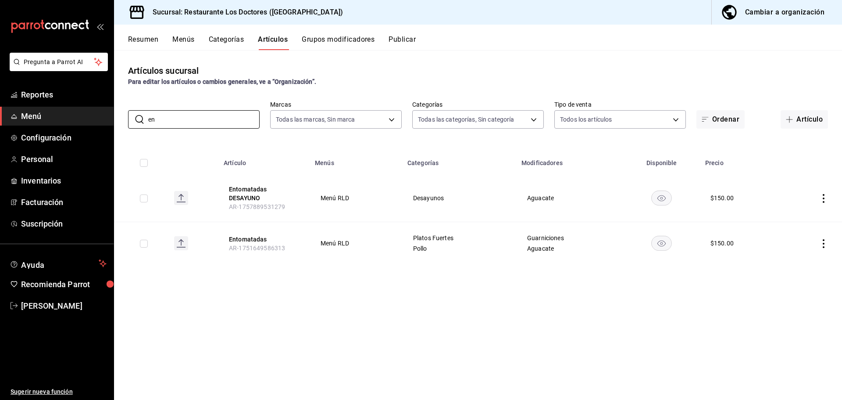
type input "e"
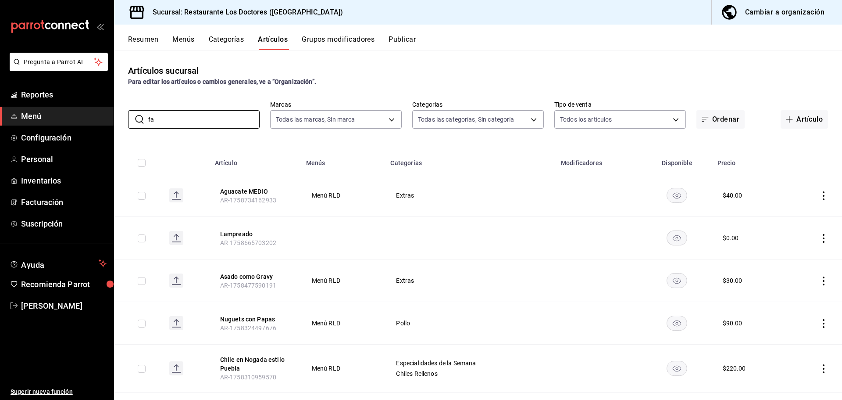
type input "faj"
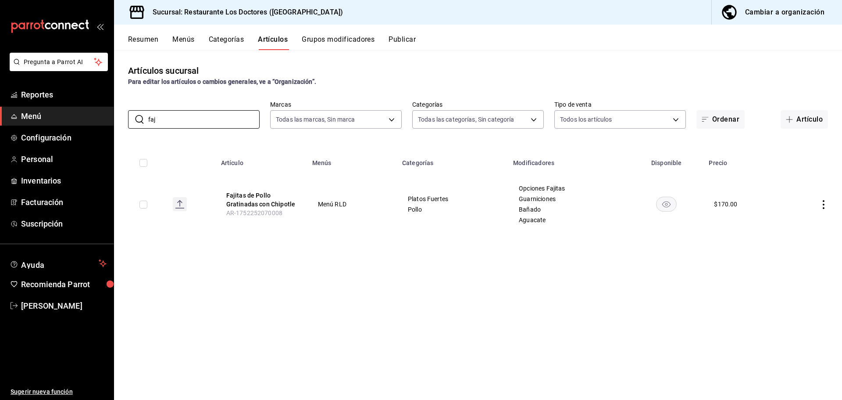
drag, startPoint x: 180, startPoint y: 117, endPoint x: 81, endPoint y: 126, distance: 99.2
click at [81, 126] on div "Pregunta a Parrot AI Reportes Menú Configuración Personal Inventarios Facturaci…" at bounding box center [421, 200] width 842 height 400
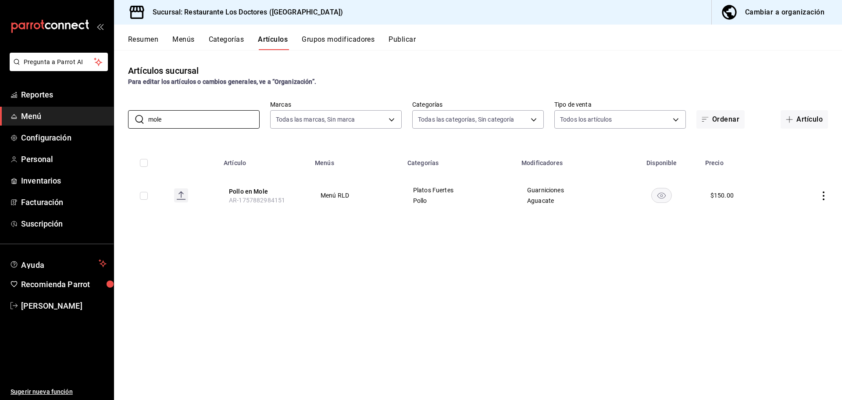
drag, startPoint x: 179, startPoint y: 121, endPoint x: 28, endPoint y: 126, distance: 151.0
click at [28, 126] on div "Pregunta a Parrot AI Reportes Menú Configuración Personal Inventarios Facturaci…" at bounding box center [421, 200] width 842 height 400
type input "hamb"
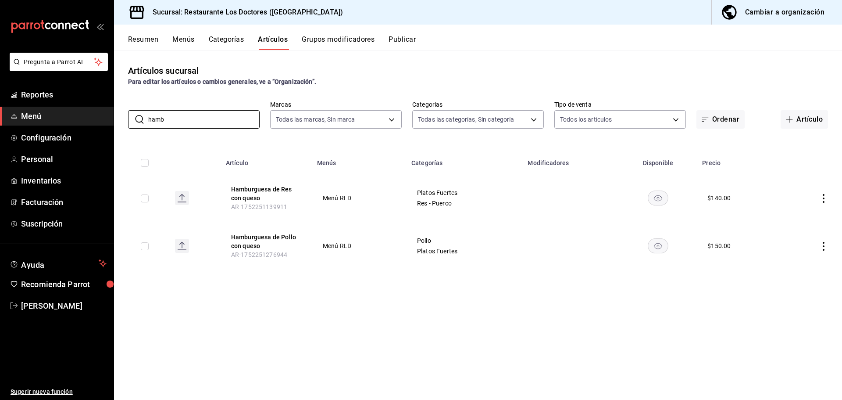
drag, startPoint x: 192, startPoint y: 122, endPoint x: 9, endPoint y: 116, distance: 182.6
click at [9, 116] on div "Pregunta a Parrot AI Reportes Menú Configuración Personal Inventarios Facturaci…" at bounding box center [421, 200] width 842 height 400
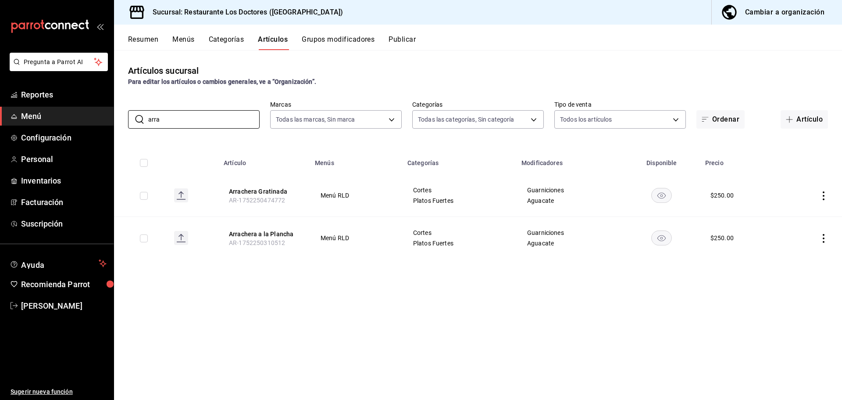
drag, startPoint x: 165, startPoint y: 122, endPoint x: 115, endPoint y: 123, distance: 49.6
click at [115, 123] on div "​ arra ​ Marcas Todas las marcas, Sin marca 269702e0-5912-4416-965b-3ce4215a42b…" at bounding box center [478, 114] width 728 height 28
type input "rib"
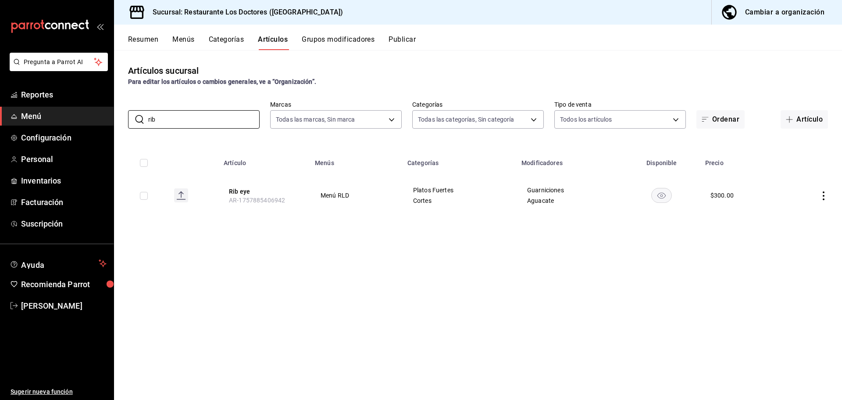
drag, startPoint x: 128, startPoint y: 122, endPoint x: 62, endPoint y: 121, distance: 65.8
click at [62, 121] on div "Pregunta a Parrot AI Reportes Menú Configuración Personal Inventarios Facturaci…" at bounding box center [421, 200] width 842 height 400
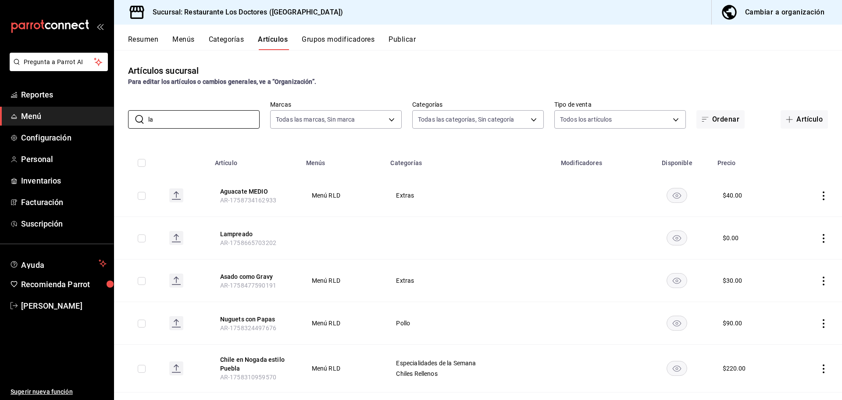
type input "las"
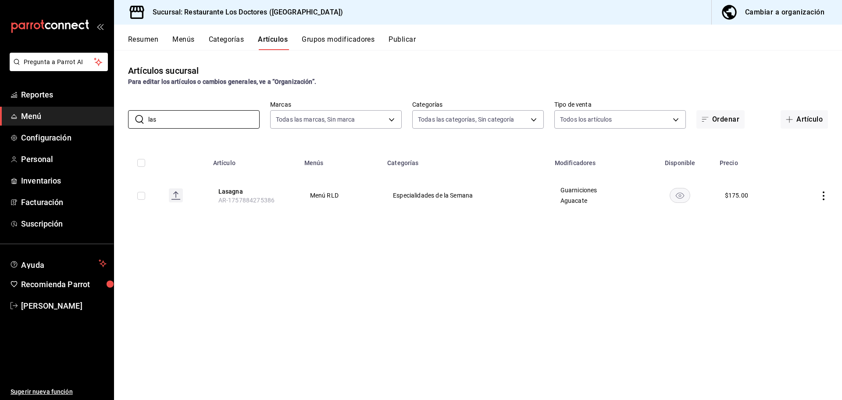
drag, startPoint x: 161, startPoint y: 118, endPoint x: 73, endPoint y: 113, distance: 87.9
click at [73, 113] on div "Pregunta a Parrot AI Reportes Menú Configuración Personal Inventarios Facturaci…" at bounding box center [421, 200] width 842 height 400
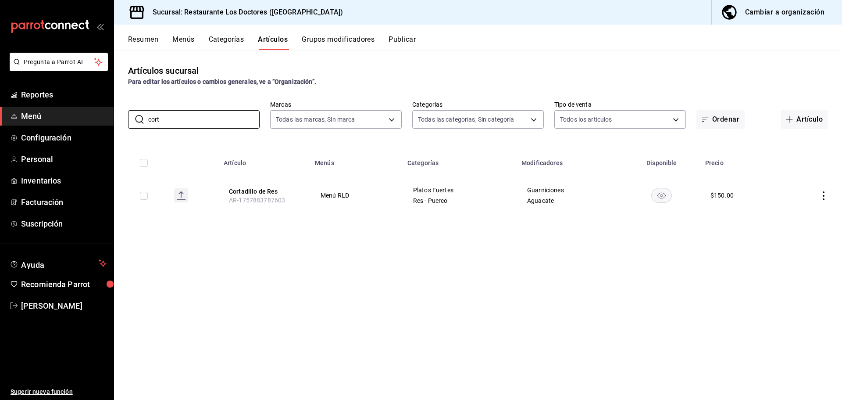
drag, startPoint x: 194, startPoint y: 122, endPoint x: 21, endPoint y: 119, distance: 173.8
click at [21, 119] on div "Pregunta a Parrot AI Reportes Menú Configuración Personal Inventarios Facturaci…" at bounding box center [421, 200] width 842 height 400
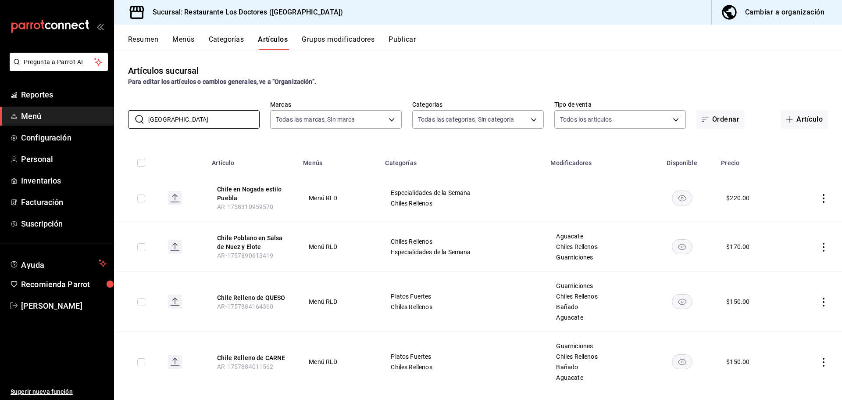
scroll to position [13, 0]
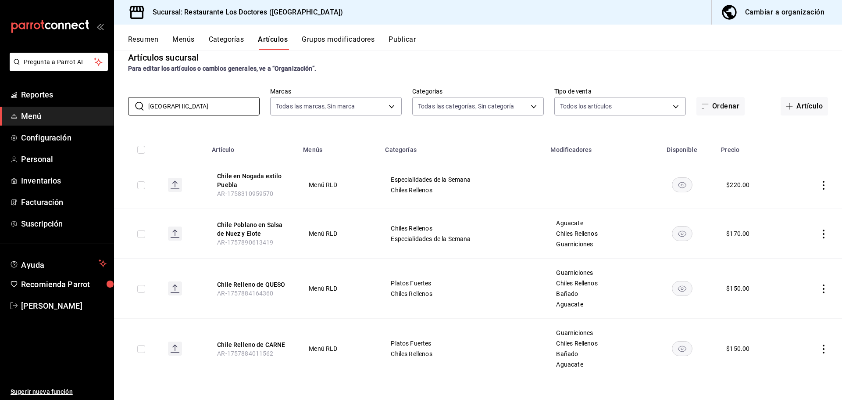
drag, startPoint x: 180, startPoint y: 107, endPoint x: 42, endPoint y: 110, distance: 137.8
click at [42, 110] on div "Pregunta a Parrot AI Reportes Menú Configuración Personal Inventarios Facturaci…" at bounding box center [421, 200] width 842 height 400
type input "carne"
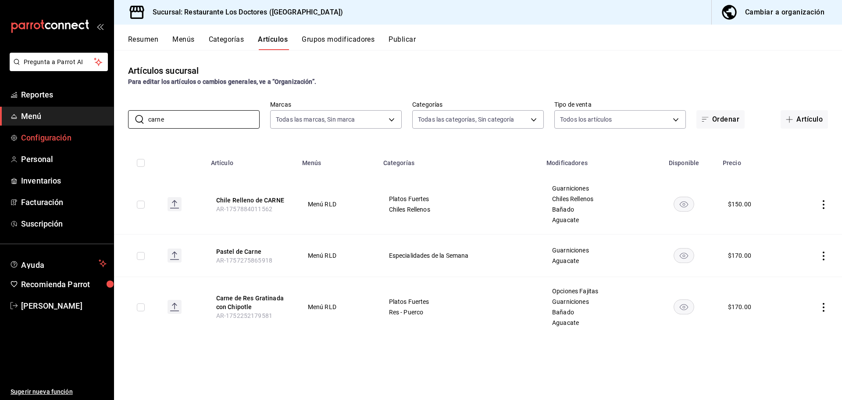
drag, startPoint x: 178, startPoint y: 120, endPoint x: 0, endPoint y: 135, distance: 178.7
click at [0, 135] on div "Pregunta a Parrot AI Reportes Menú Configuración Personal Inventarios Facturaci…" at bounding box center [421, 200] width 842 height 400
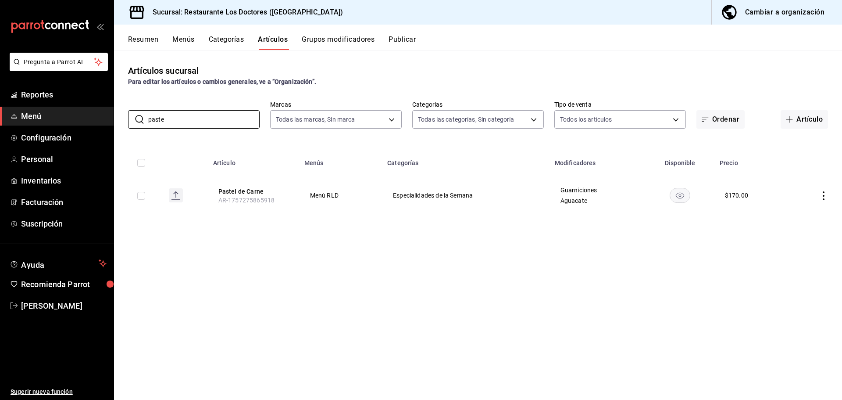
drag, startPoint x: 165, startPoint y: 118, endPoint x: 61, endPoint y: 116, distance: 103.6
click at [61, 116] on div "Pregunta a Parrot AI Reportes Menú Configuración Personal Inventarios Facturaci…" at bounding box center [421, 200] width 842 height 400
type input "sirlo"
drag, startPoint x: 173, startPoint y: 121, endPoint x: 68, endPoint y: 121, distance: 104.9
click at [68, 121] on div "Pregunta a Parrot AI Reportes Menú Configuración Personal Inventarios Facturaci…" at bounding box center [421, 200] width 842 height 400
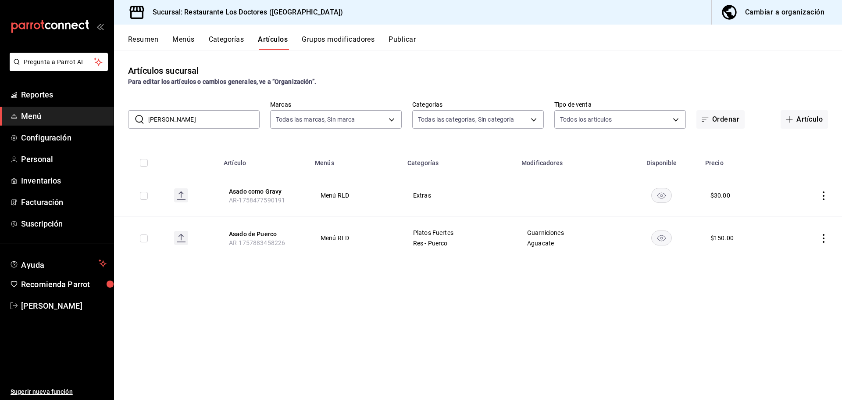
click at [190, 122] on input "[PERSON_NAME]" at bounding box center [203, 120] width 111 height 18
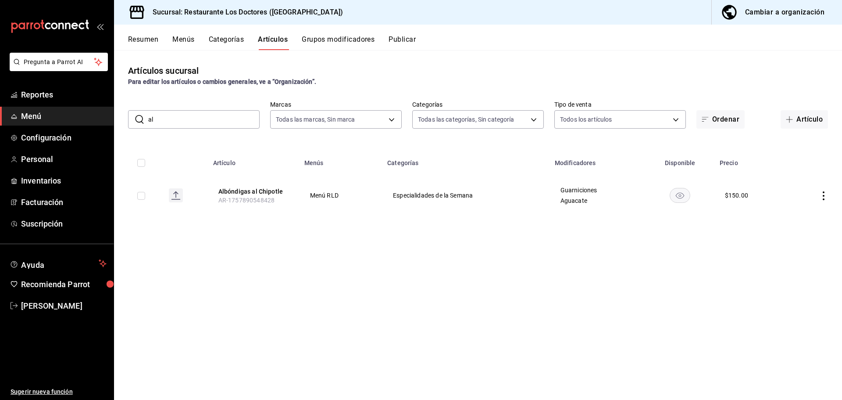
type input "a"
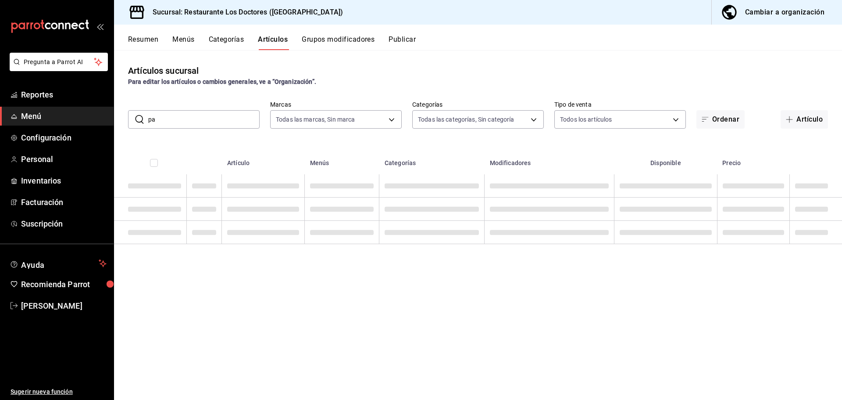
type input "p"
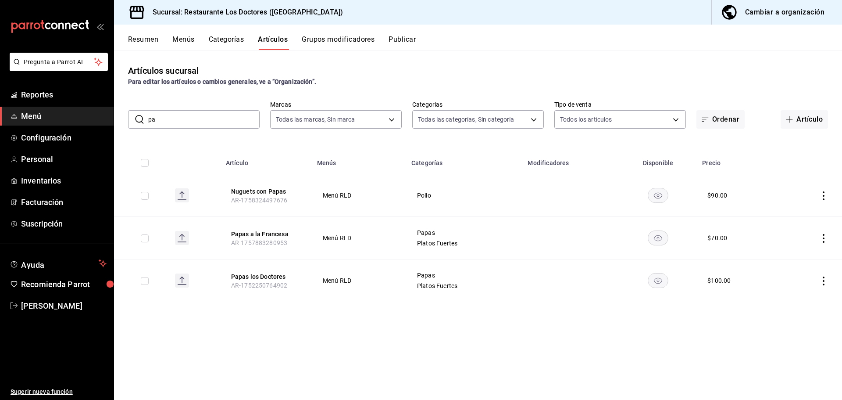
type input "p"
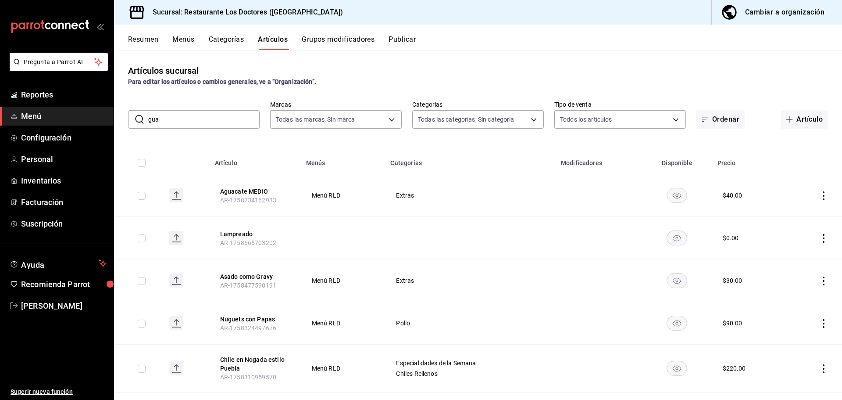
type input "guar"
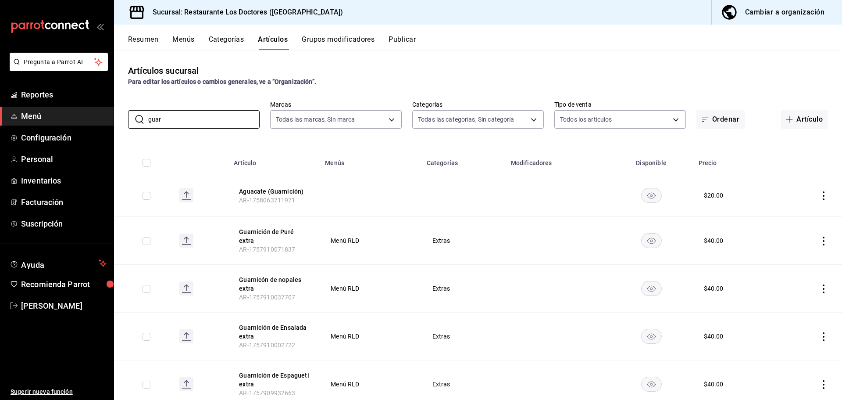
drag, startPoint x: 136, startPoint y: 119, endPoint x: 66, endPoint y: 119, distance: 69.8
click at [66, 119] on div "Pregunta a Parrot AI Reportes Menú Configuración Personal Inventarios Facturaci…" at bounding box center [421, 200] width 842 height 400
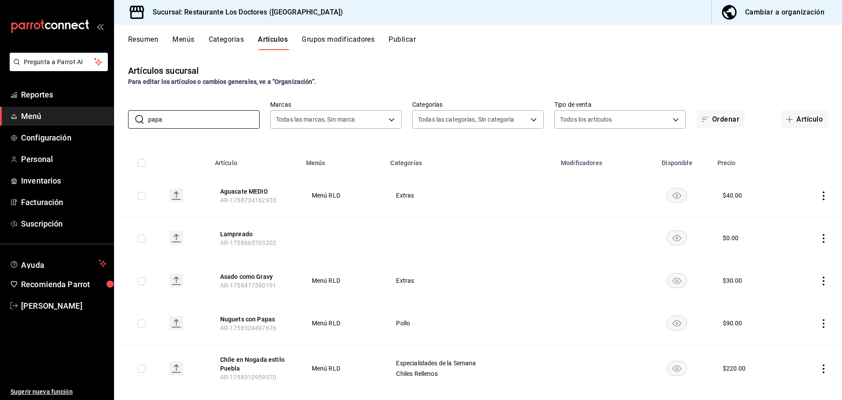
type input "papas"
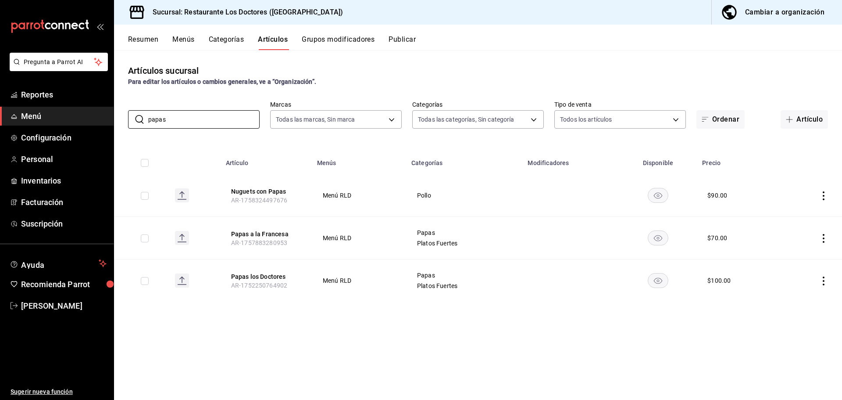
drag, startPoint x: 204, startPoint y: 119, endPoint x: 0, endPoint y: 119, distance: 203.6
click at [0, 119] on div "Pregunta a Parrot AI Reportes Menú Configuración Personal Inventarios Facturaci…" at bounding box center [421, 200] width 842 height 400
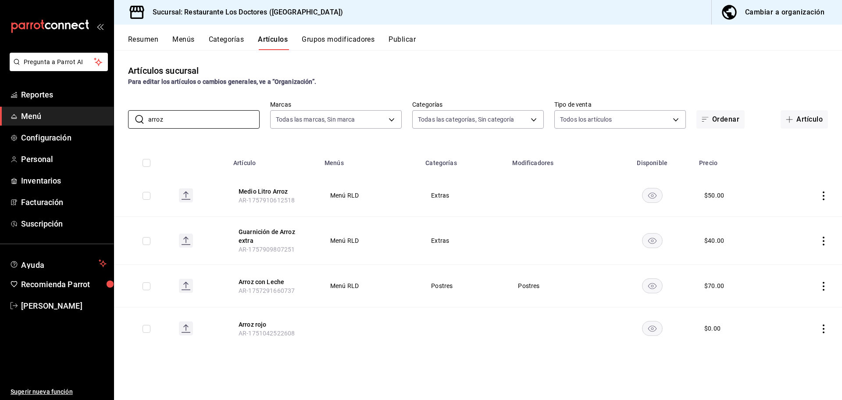
drag, startPoint x: 198, startPoint y: 117, endPoint x: 103, endPoint y: 118, distance: 95.6
click at [103, 118] on div "Pregunta a Parrot AI Reportes Menú Configuración Personal Inventarios Facturaci…" at bounding box center [421, 200] width 842 height 400
type input "flan"
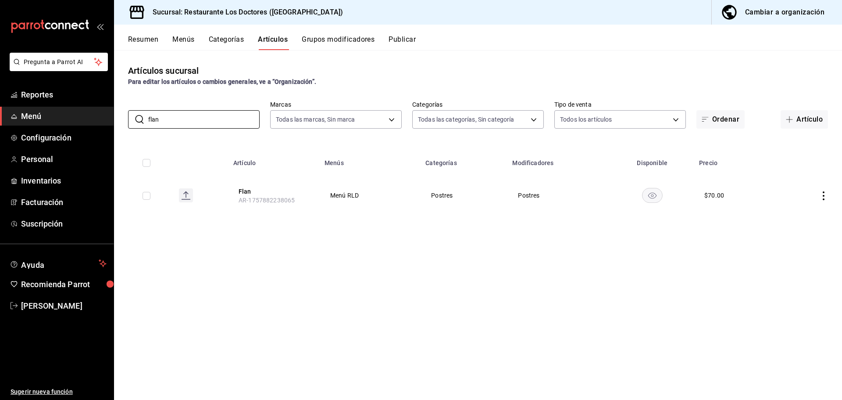
drag, startPoint x: 167, startPoint y: 121, endPoint x: 4, endPoint y: 116, distance: 162.8
click at [4, 116] on div "Pregunta a Parrot AI Reportes Menú Configuración Personal Inventarios Facturaci…" at bounding box center [421, 200] width 842 height 400
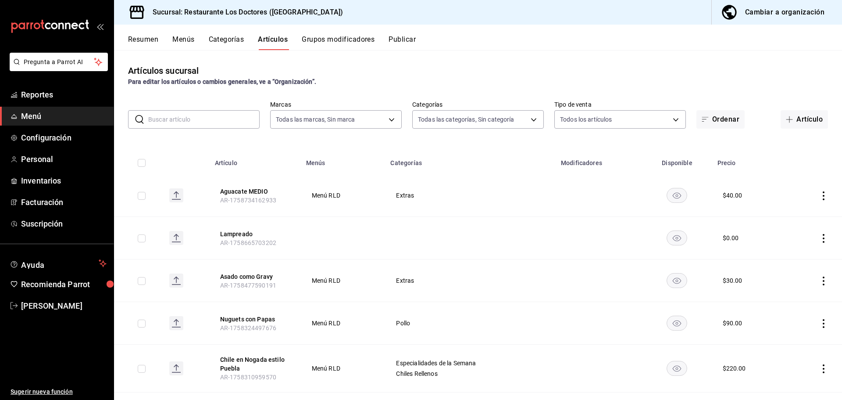
click at [216, 122] on input "text" at bounding box center [203, 120] width 111 height 18
type input "guarni"
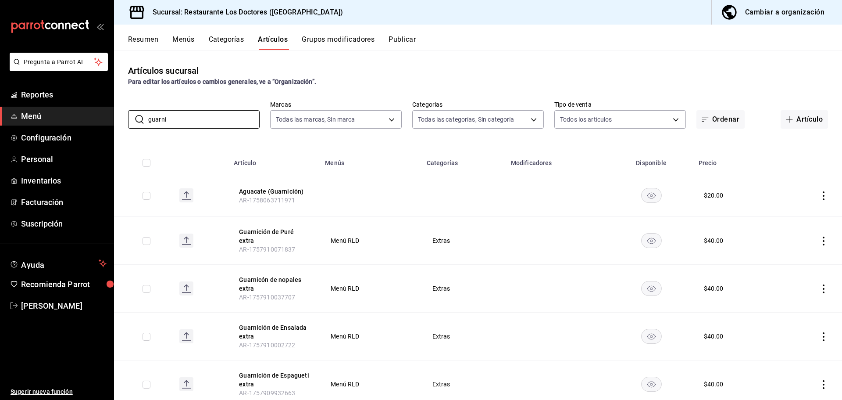
drag, startPoint x: 202, startPoint y: 117, endPoint x: 104, endPoint y: 126, distance: 97.8
click at [104, 126] on div "Pregunta a Parrot AI Reportes Menú Configuración Personal Inventarios Facturaci…" at bounding box center [421, 200] width 842 height 400
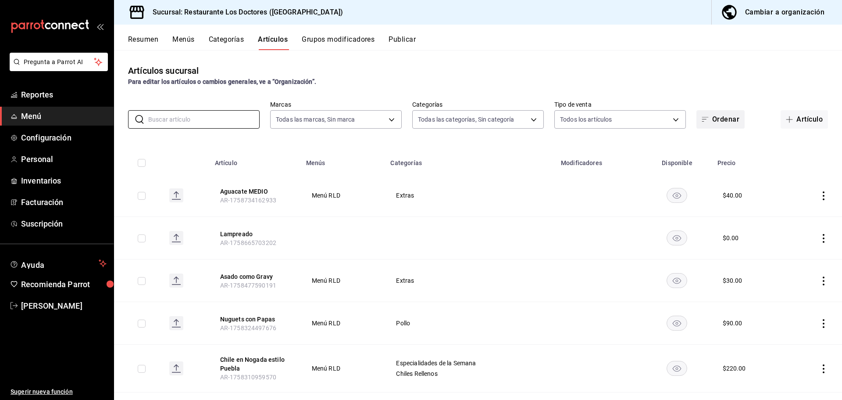
click at [708, 119] on button "Ordenar" at bounding box center [721, 119] width 48 height 18
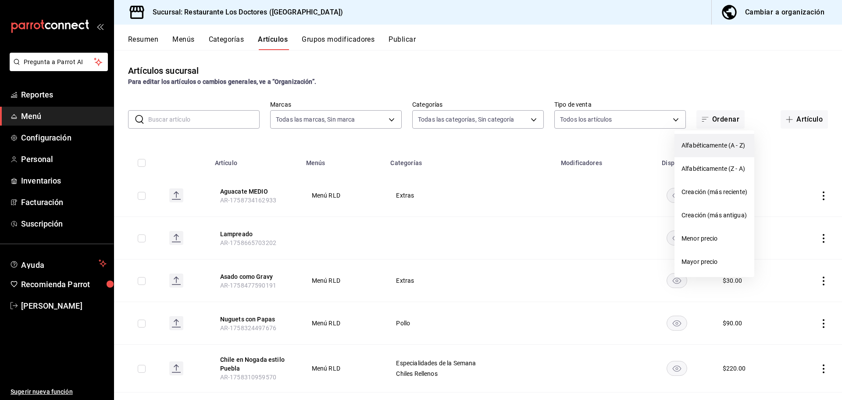
click at [702, 147] on span "Alfabéticamente (A - Z)" at bounding box center [715, 145] width 66 height 9
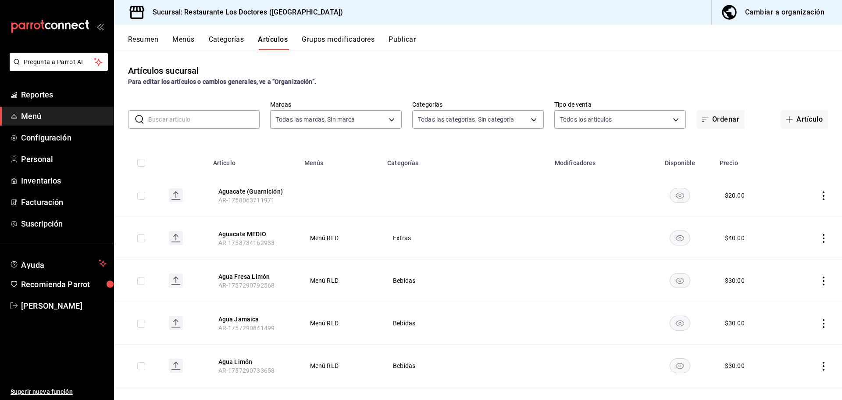
click at [182, 41] on button "Menús" at bounding box center [183, 42] width 22 height 15
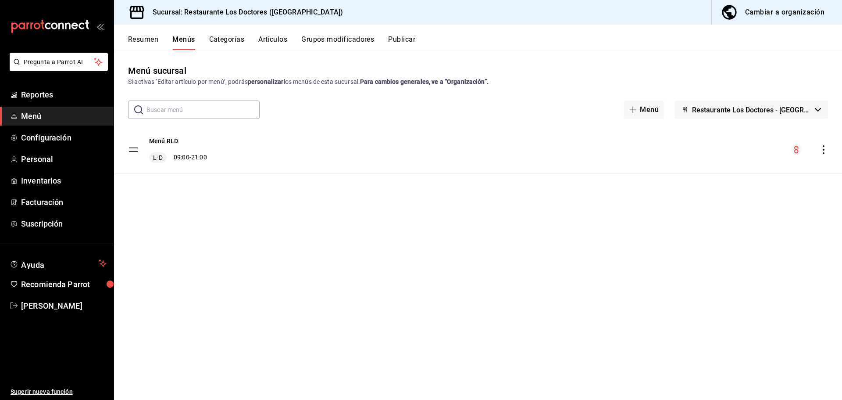
click at [824, 148] on icon "actions" at bounding box center [824, 149] width 9 height 9
click at [707, 209] on span "Previsualizar" at bounding box center [754, 205] width 107 height 9
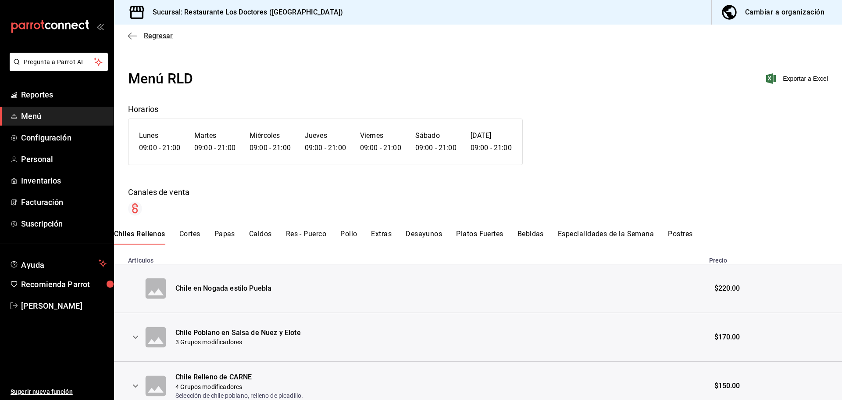
click at [160, 36] on span "Regresar" at bounding box center [158, 36] width 29 height 8
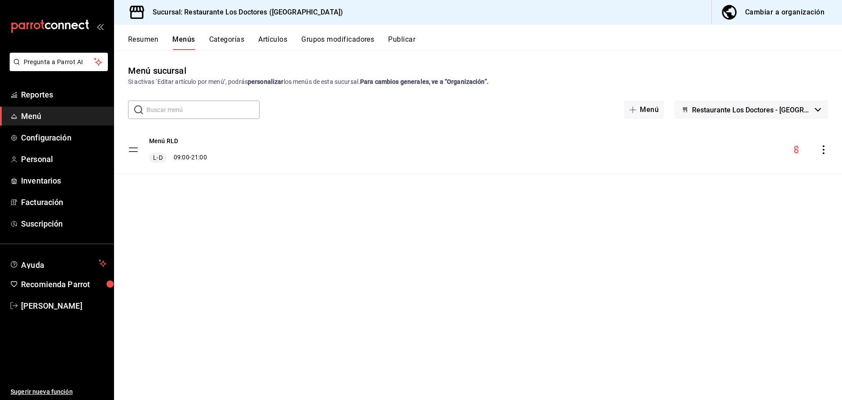
click at [824, 147] on icon "actions" at bounding box center [824, 149] width 2 height 9
click at [698, 167] on div at bounding box center [693, 170] width 16 height 11
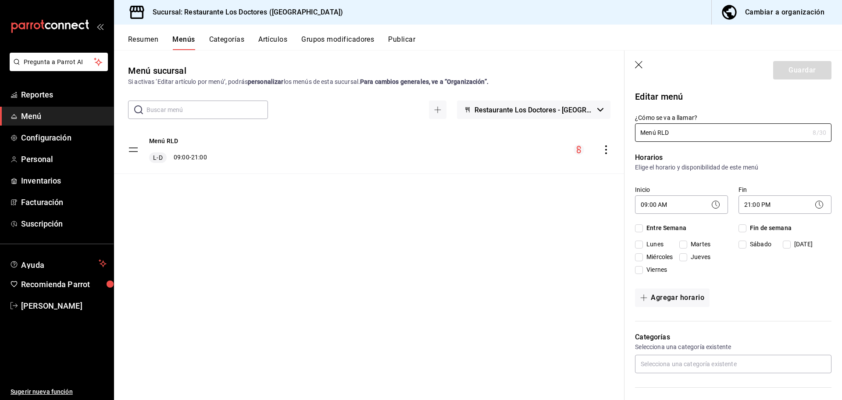
checkbox input "true"
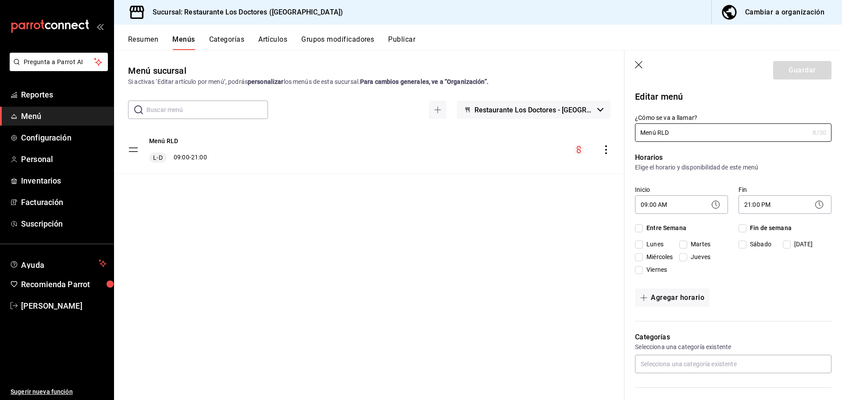
checkbox input "true"
click at [742, 228] on input "Fin de semana" at bounding box center [743, 228] width 8 height 8
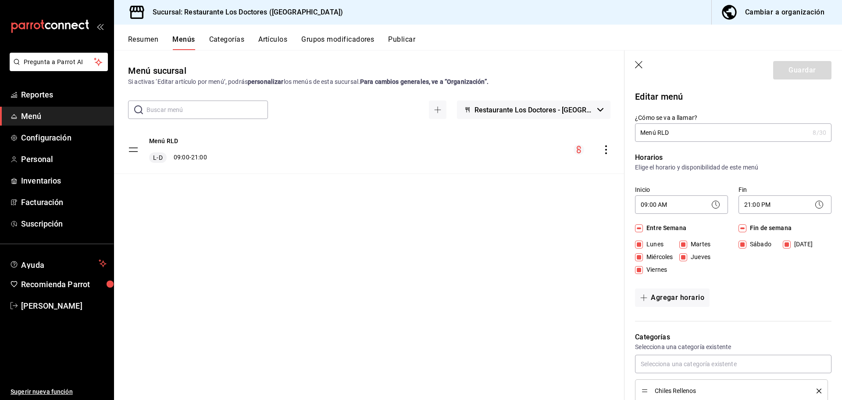
checkbox input "false"
click at [788, 202] on body "Pregunta a Parrot AI Reportes Menú Configuración Personal Inventarios Facturaci…" at bounding box center [421, 200] width 842 height 400
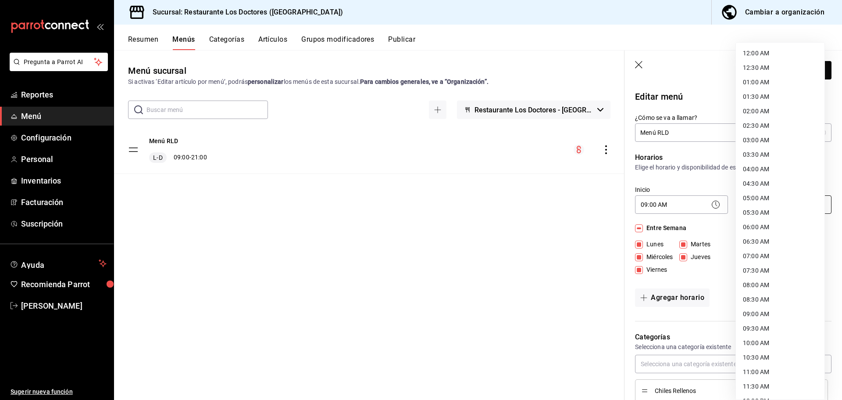
scroll to position [360, 0]
click at [755, 184] on li "17:00 PM" at bounding box center [780, 186] width 89 height 14
type input "17:00"
click at [773, 200] on body "Pregunta a Parrot AI Reportes Menú Configuración Personal Inventarios Facturaci…" at bounding box center [421, 200] width 842 height 400
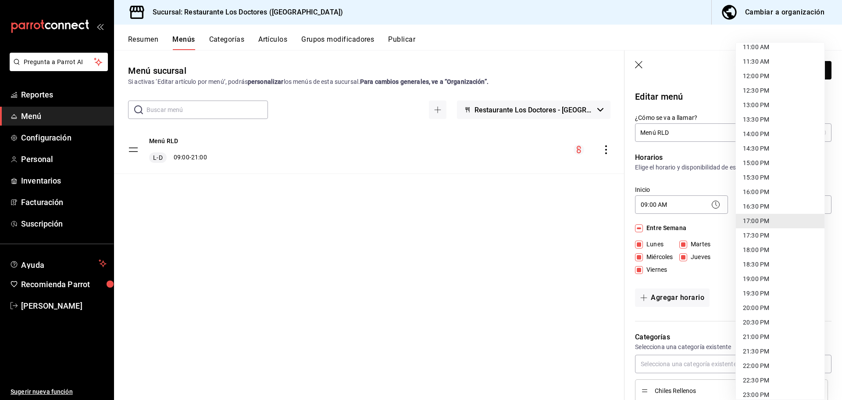
click at [756, 220] on li "17:00 PM" at bounding box center [780, 221] width 89 height 14
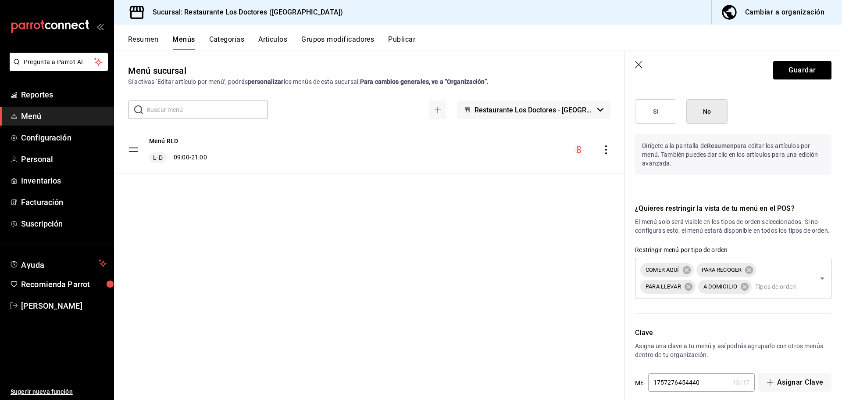
scroll to position [765, 0]
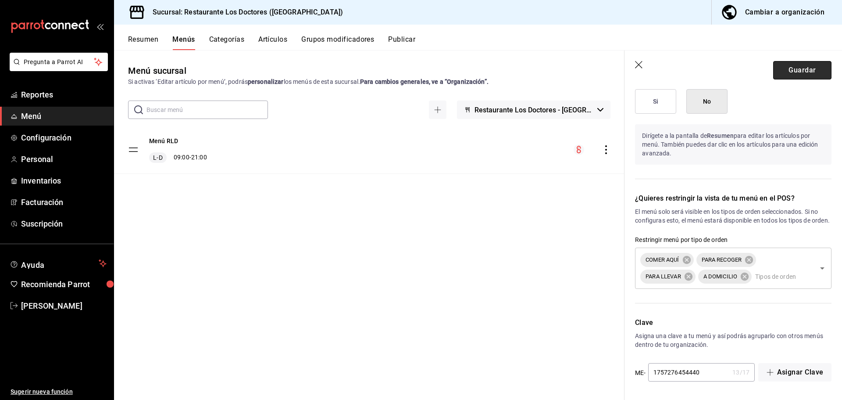
click at [795, 68] on button "Guardar" at bounding box center [802, 70] width 58 height 18
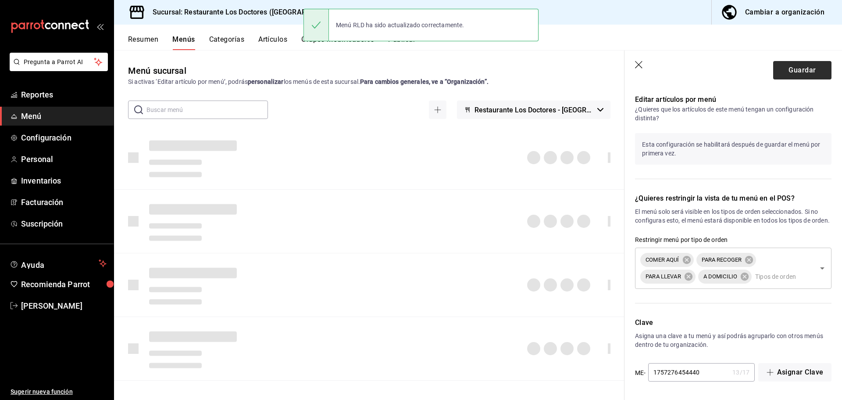
checkbox input "false"
type input "1759025335246"
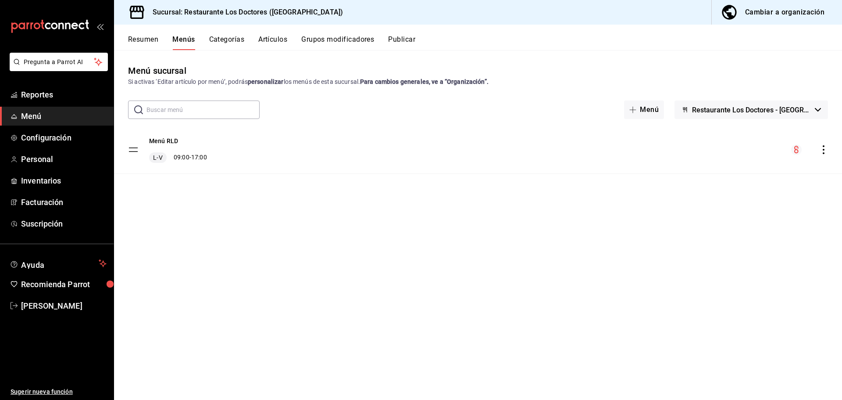
click at [822, 150] on icon "actions" at bounding box center [824, 149] width 9 height 9
click at [708, 205] on span "Previsualizar" at bounding box center [754, 205] width 107 height 9
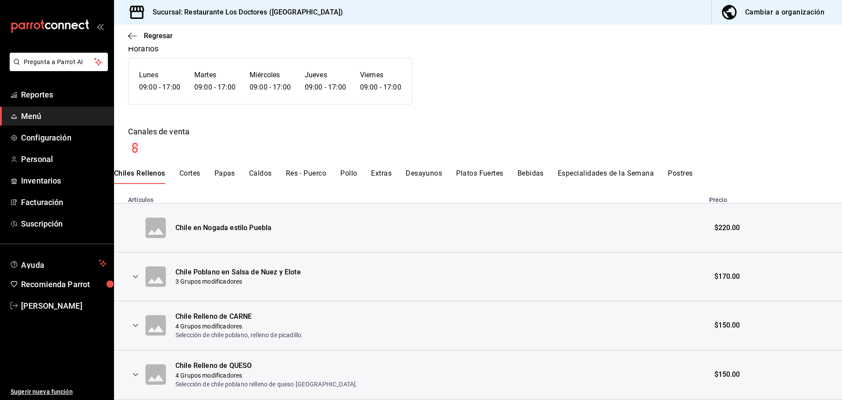
scroll to position [45, 0]
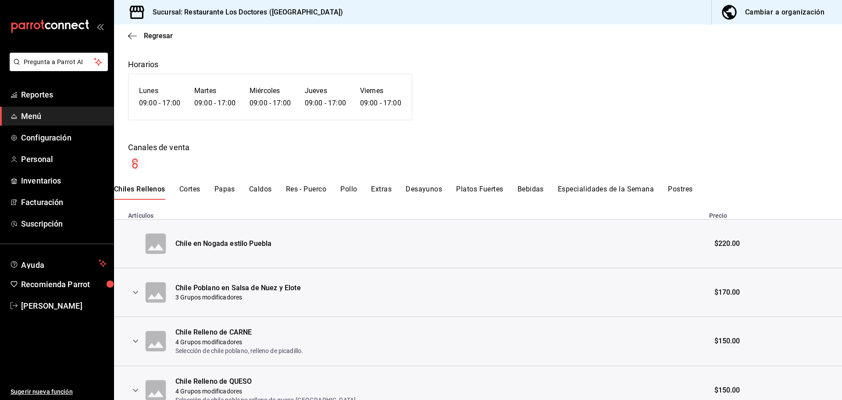
click at [198, 188] on button "Cortes" at bounding box center [189, 192] width 21 height 15
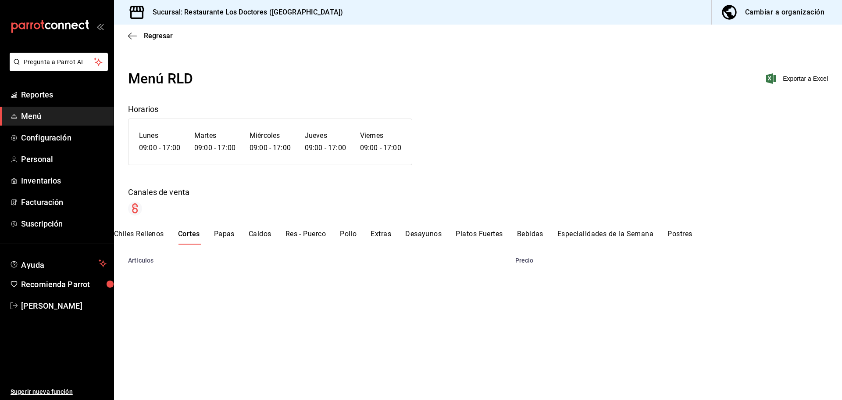
click at [198, 188] on div "Canales de venta" at bounding box center [478, 192] width 700 height 12
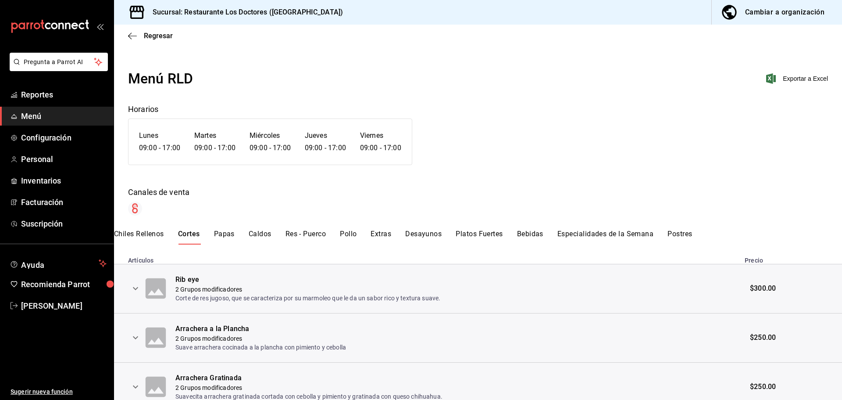
scroll to position [40, 0]
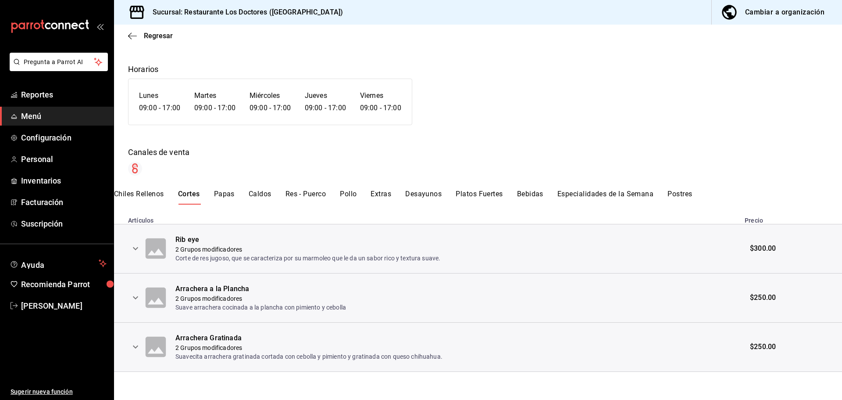
click at [226, 192] on button "Papas" at bounding box center [224, 197] width 21 height 15
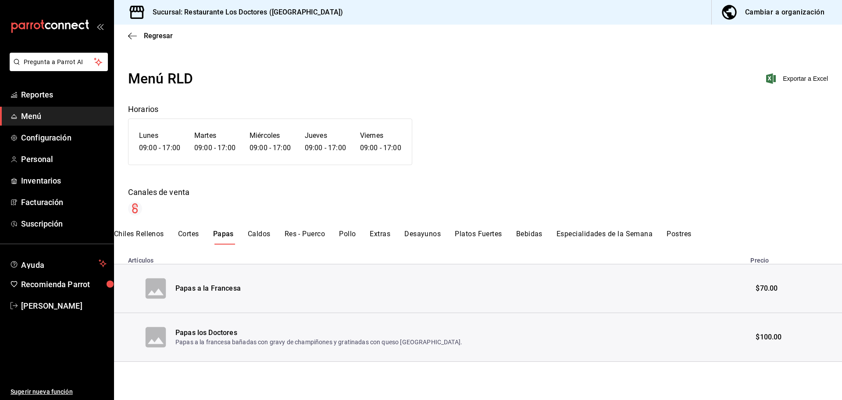
click at [266, 238] on button "Caldos" at bounding box center [259, 236] width 23 height 15
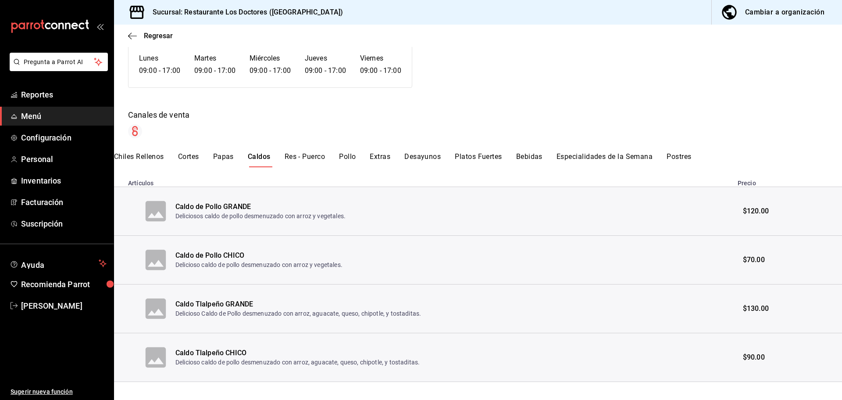
scroll to position [88, 0]
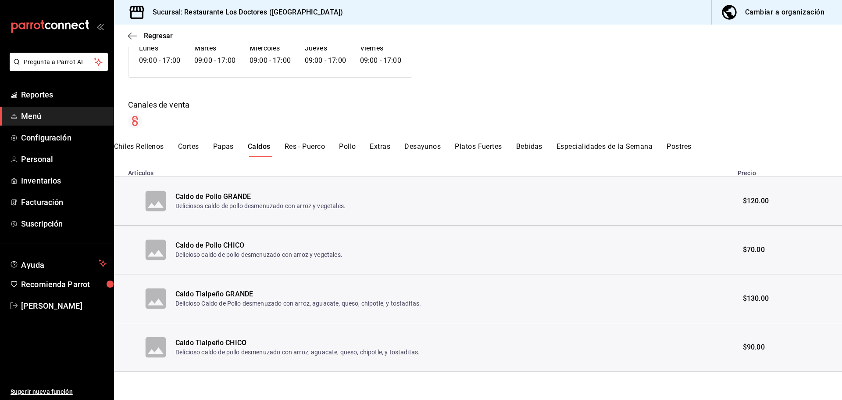
click at [292, 145] on button "Res - Puerco" at bounding box center [305, 149] width 41 height 15
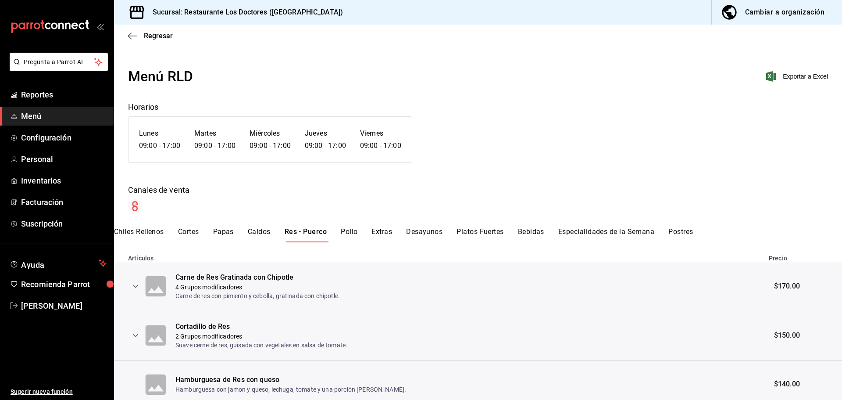
scroll to position [0, 0]
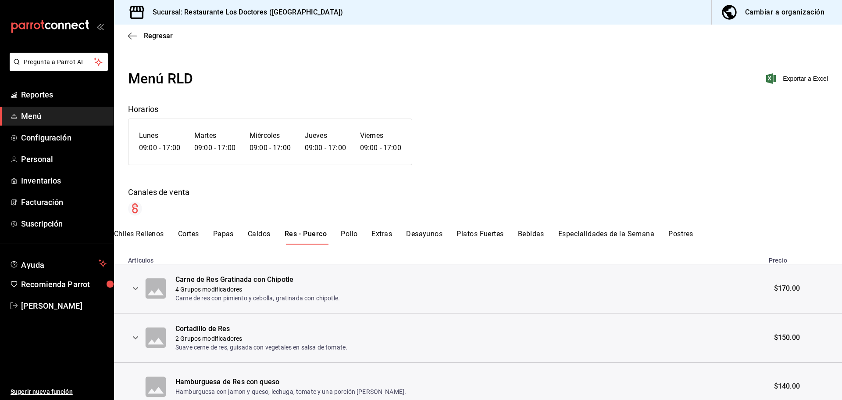
click at [350, 233] on button "Pollo" at bounding box center [349, 236] width 17 height 15
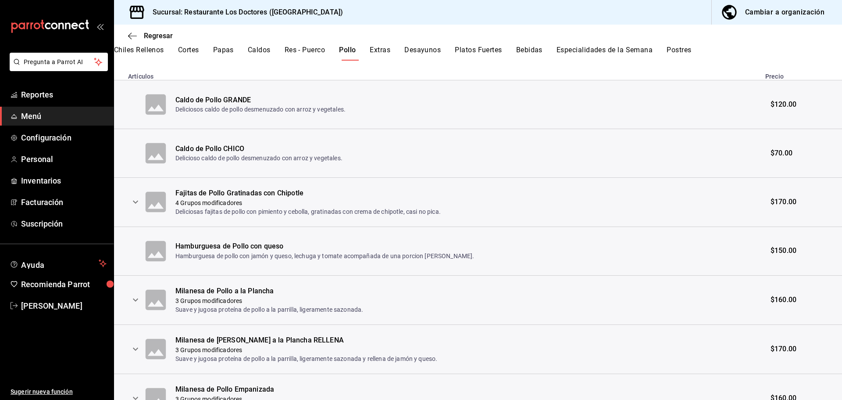
scroll to position [140, 0]
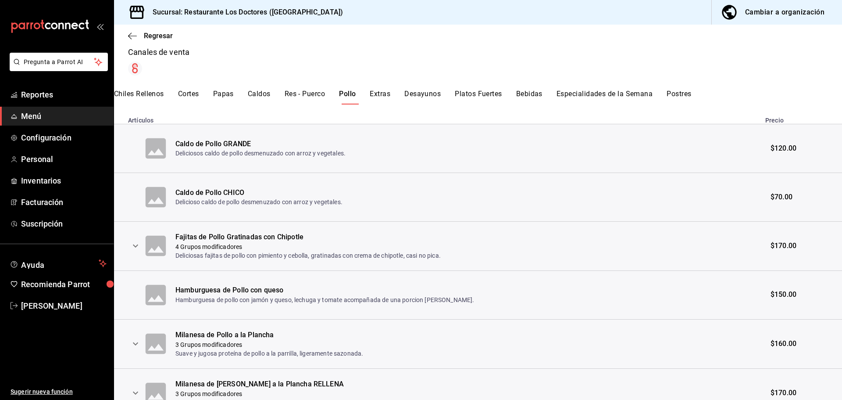
click at [384, 93] on button "Extras" at bounding box center [380, 96] width 21 height 15
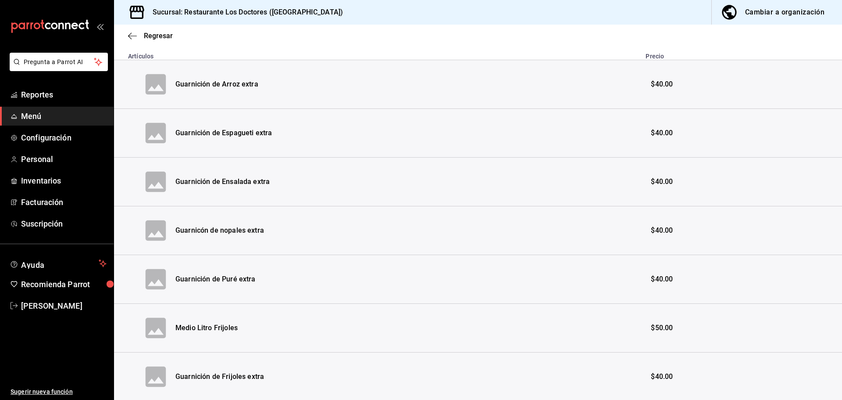
scroll to position [0, 0]
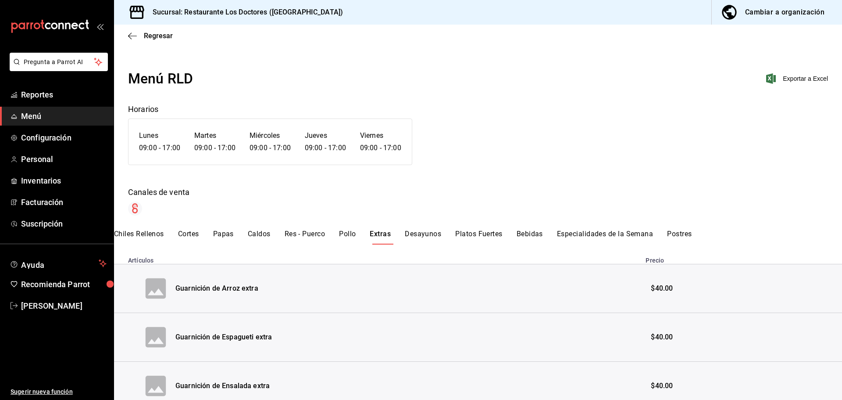
click at [430, 234] on button "Desayunos" at bounding box center [423, 236] width 36 height 15
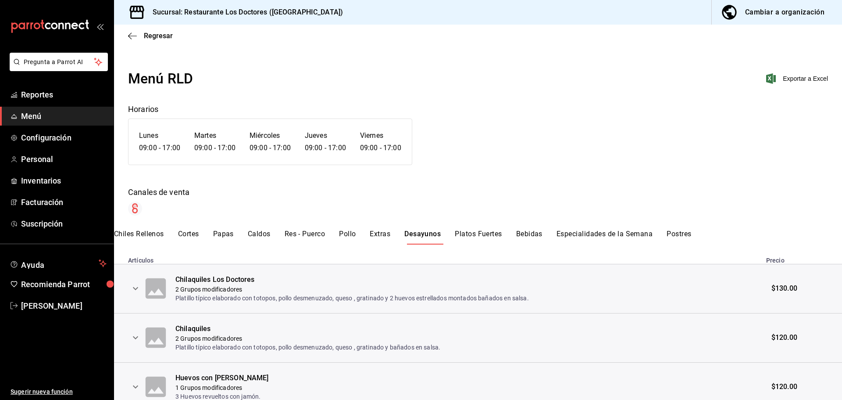
click at [474, 231] on button "Platos Fuertes" at bounding box center [478, 236] width 47 height 15
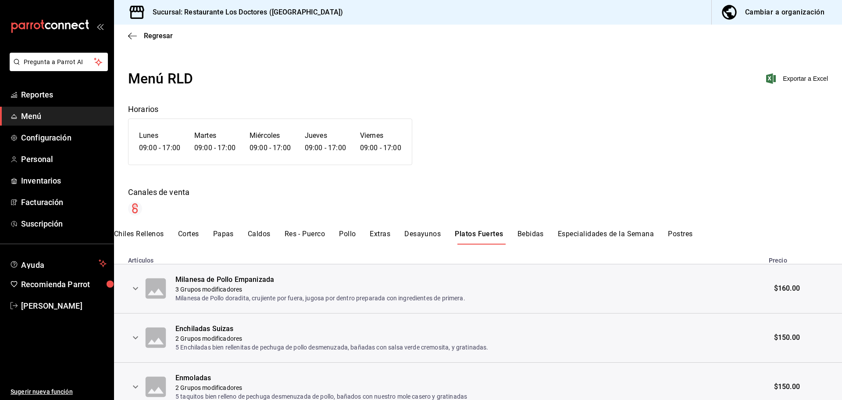
click at [537, 234] on button "Bebidas" at bounding box center [531, 236] width 26 height 15
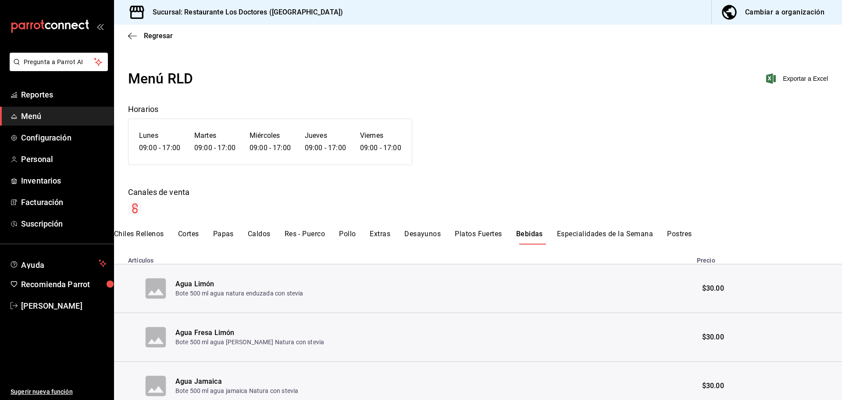
click at [599, 230] on button "Especialidades de la Semana" at bounding box center [605, 236] width 96 height 15
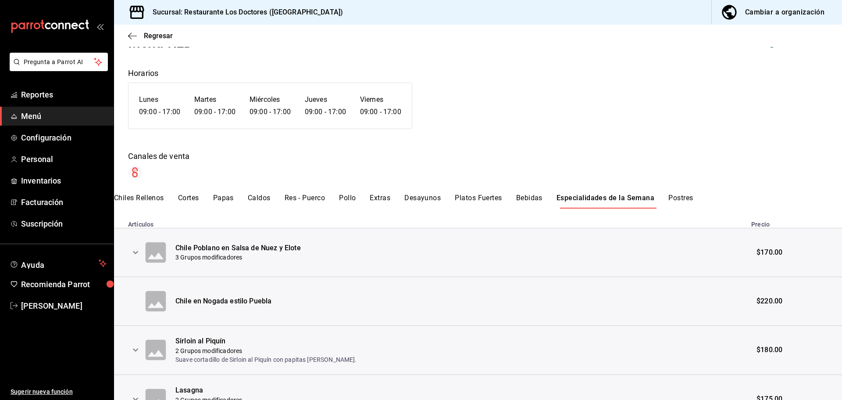
scroll to position [11, 0]
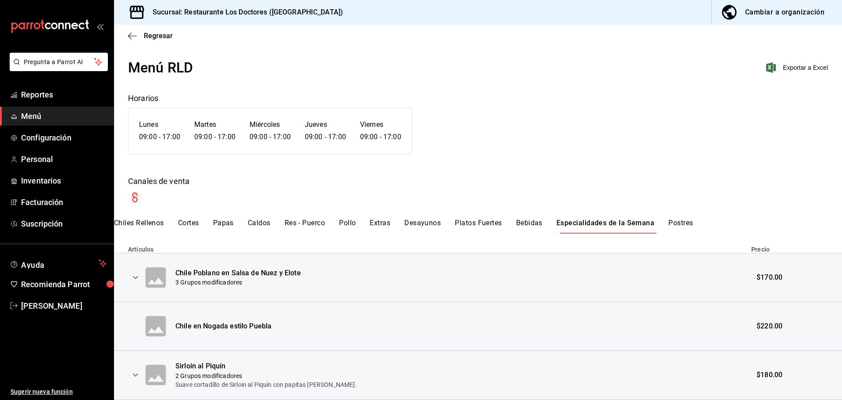
click at [150, 31] on div "Regresar" at bounding box center [478, 36] width 728 height 22
click at [152, 38] on span "Regresar" at bounding box center [158, 36] width 29 height 8
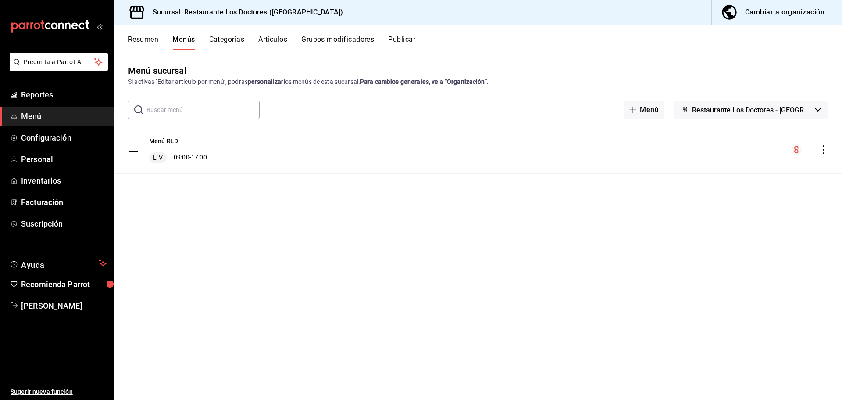
click at [201, 109] on input "text" at bounding box center [203, 110] width 113 height 18
click at [280, 39] on button "Artículos" at bounding box center [272, 42] width 29 height 15
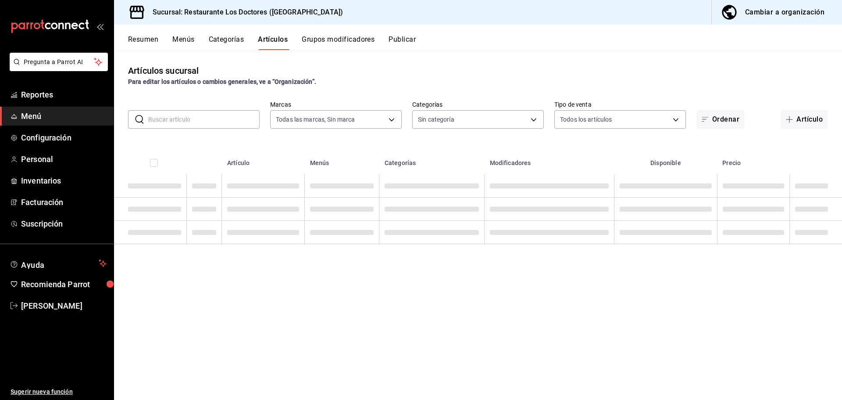
type input "269702e0-5912-4416-965b-3ce4215a42b7"
click at [209, 119] on input "text" at bounding box center [203, 120] width 111 height 18
type input "si"
type input "172f5f52-2fbd-4857-9cbf-8bd92211e6b6,e40f68c4-5470-4488-bb64-5a0d73682263,e37cb…"
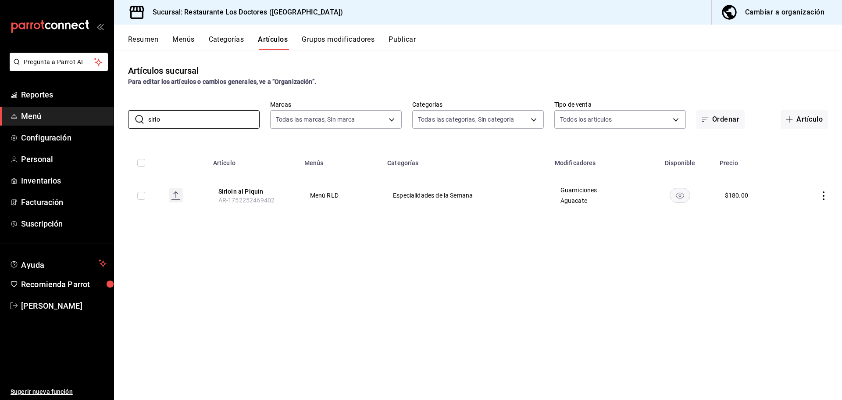
type input "sirlo"
click at [822, 197] on icon "actions" at bounding box center [824, 195] width 9 height 9
click at [800, 214] on span "Editar" at bounding box center [797, 215] width 23 height 9
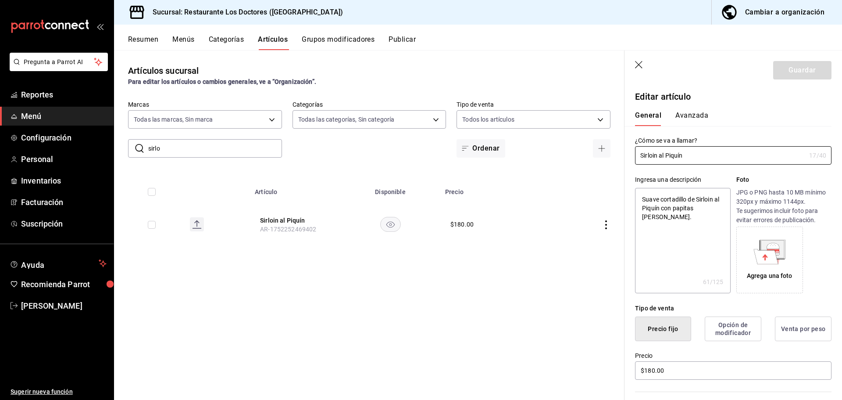
click at [696, 115] on button "Avanzada" at bounding box center [692, 118] width 33 height 15
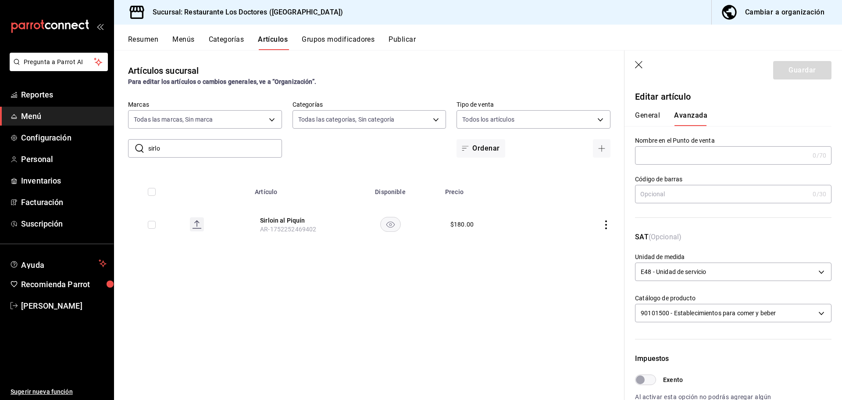
click at [637, 61] on icon "button" at bounding box center [639, 65] width 9 height 9
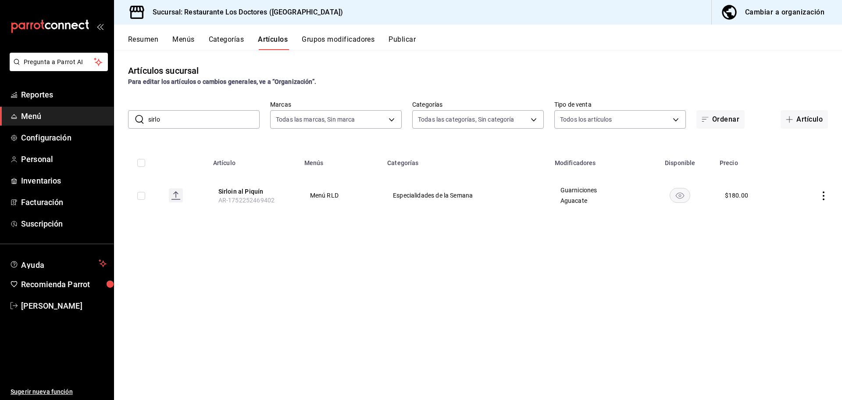
click at [190, 40] on button "Menús" at bounding box center [183, 42] width 22 height 15
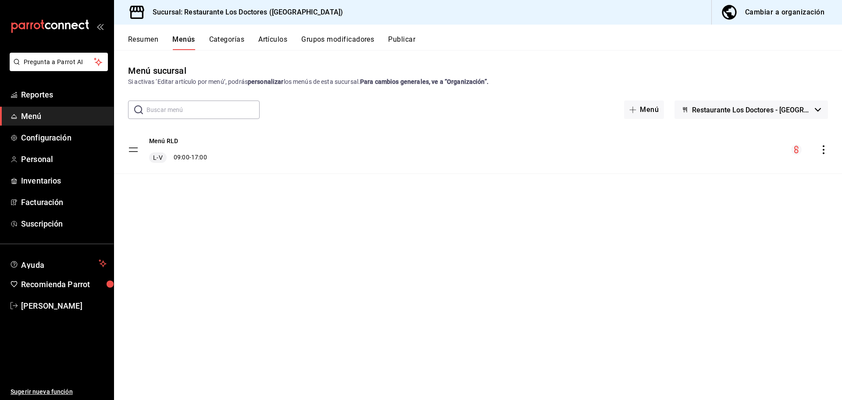
click at [215, 38] on button "Categorías" at bounding box center [227, 42] width 36 height 15
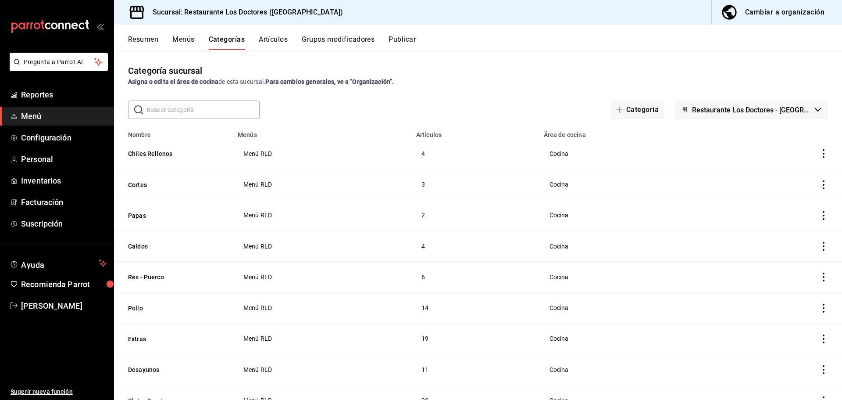
click at [334, 39] on button "Grupos modificadores" at bounding box center [338, 42] width 73 height 15
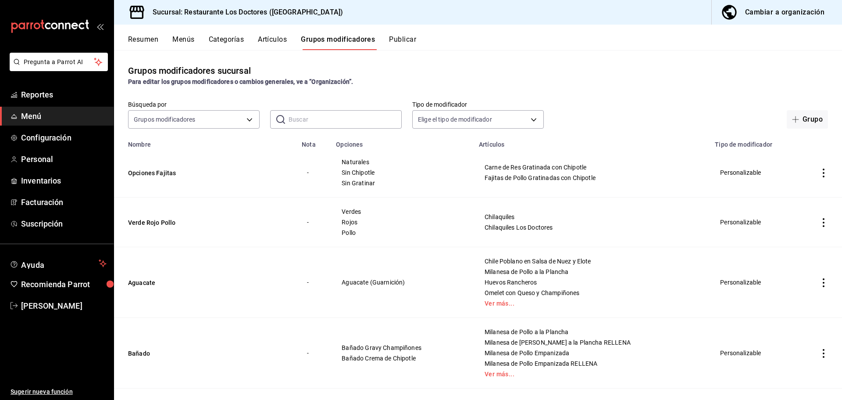
click at [820, 169] on icon "actions" at bounding box center [824, 172] width 9 height 9
click at [784, 193] on span "Editar" at bounding box center [791, 193] width 23 height 9
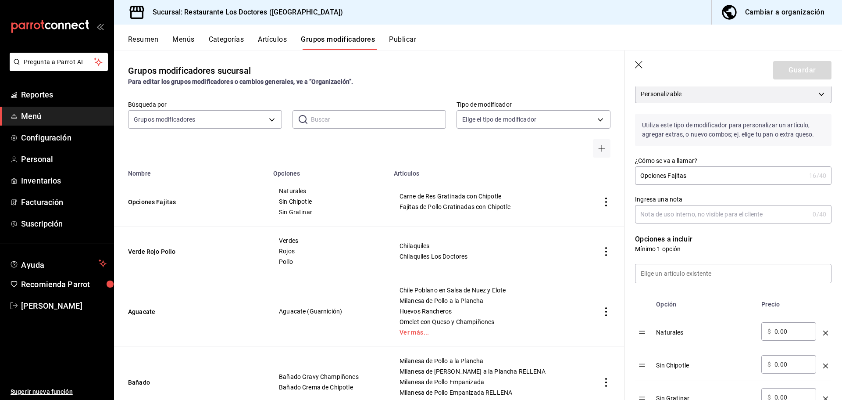
scroll to position [132, 0]
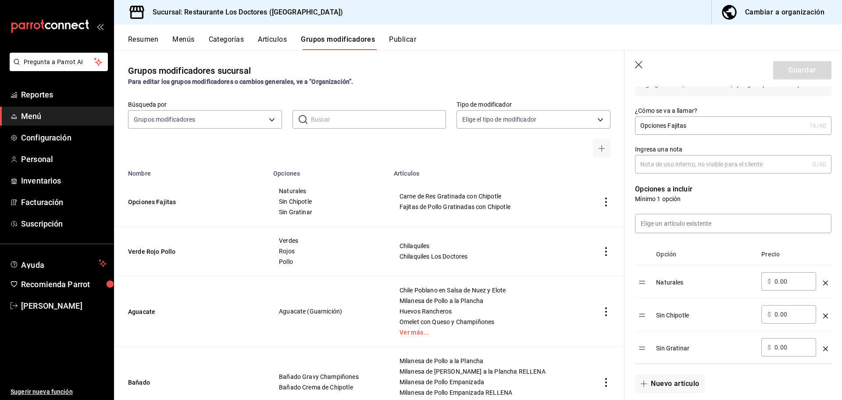
click at [704, 127] on input "Opciones Fajitas" at bounding box center [720, 126] width 171 height 18
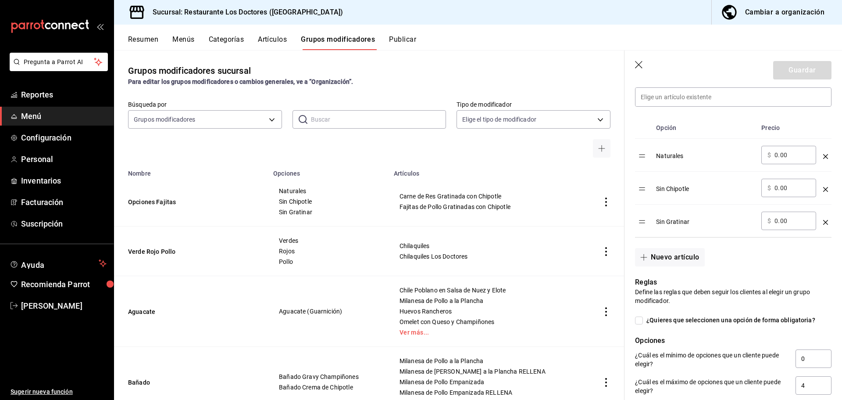
scroll to position [263, 0]
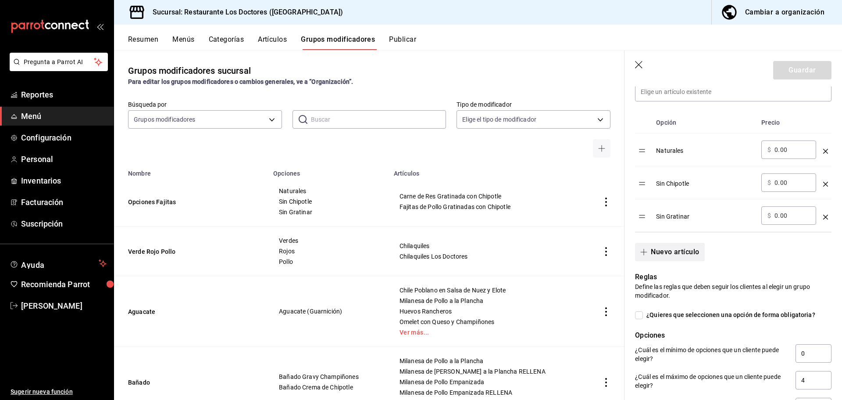
click at [679, 251] on button "Nuevo artículo" at bounding box center [669, 252] width 69 height 18
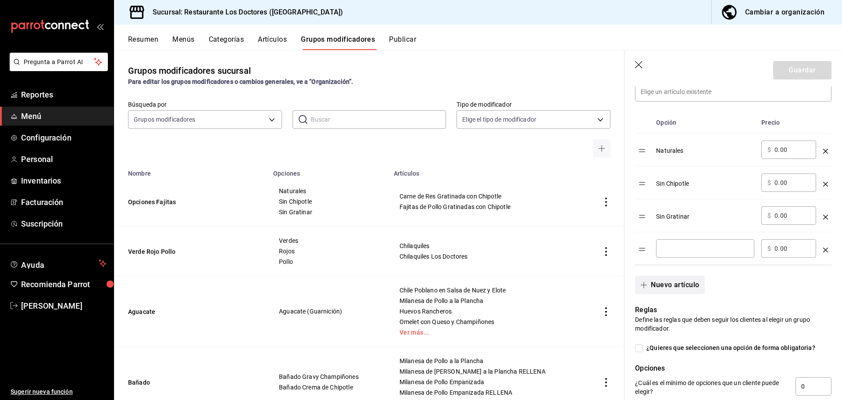
click at [635, 276] on button "Nuevo artículo" at bounding box center [669, 285] width 69 height 18
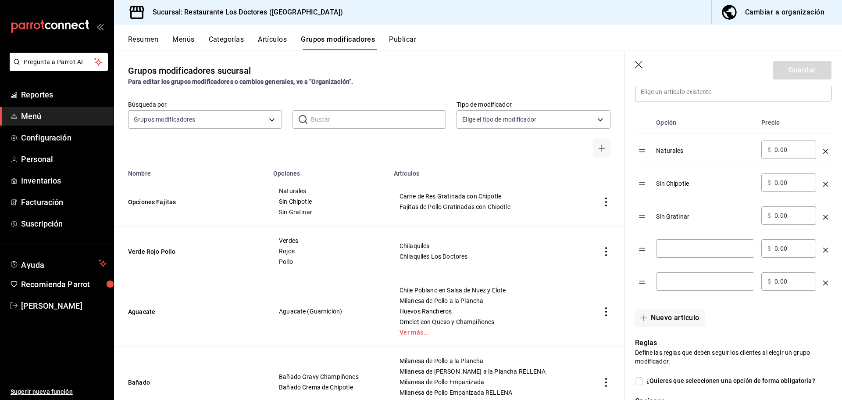
click at [823, 283] on icon "optionsTable" at bounding box center [825, 282] width 5 height 5
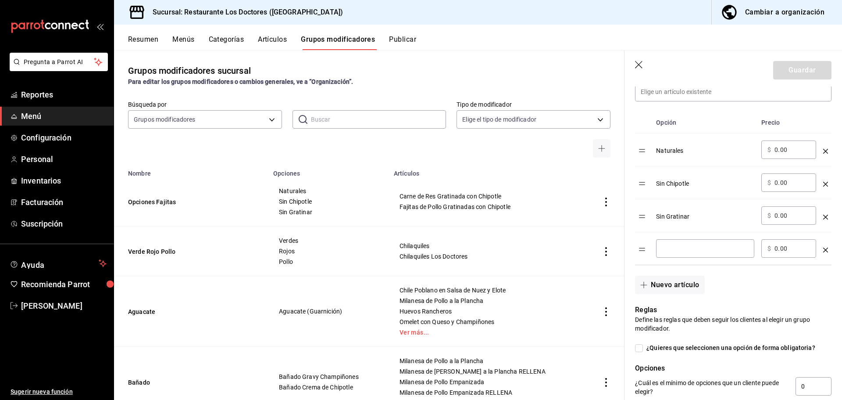
click at [702, 248] on input "optionsTable" at bounding box center [705, 248] width 86 height 9
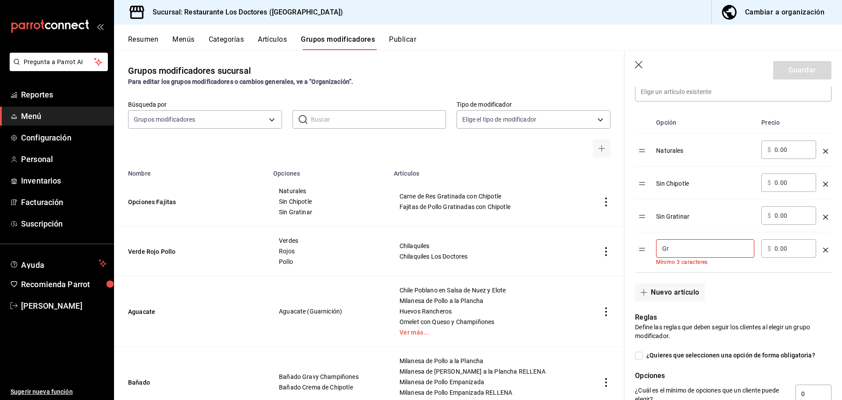
type input "G"
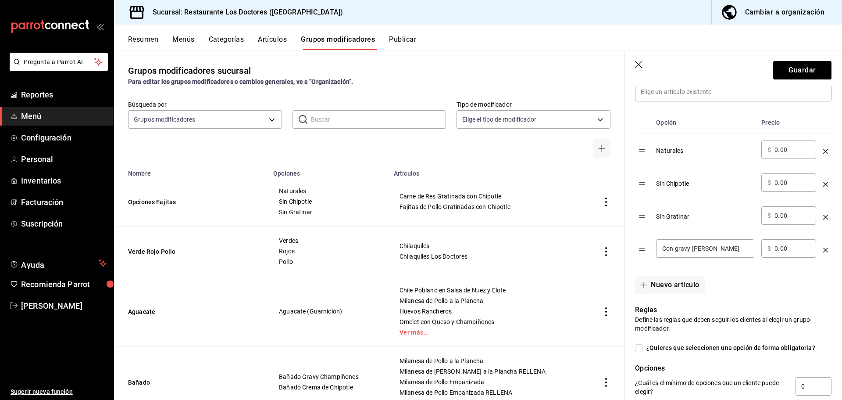
scroll to position [0, 0]
type input "C"
type input "Gravy Champiñones sin Chipotle"
click at [796, 68] on button "Guardar" at bounding box center [802, 70] width 58 height 18
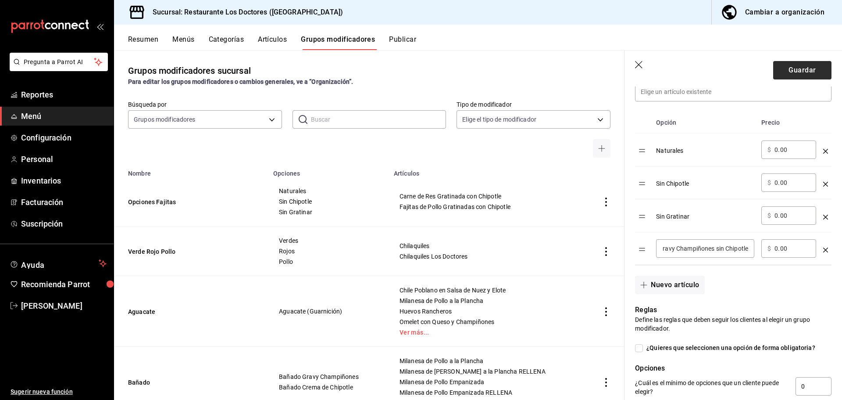
scroll to position [0, 0]
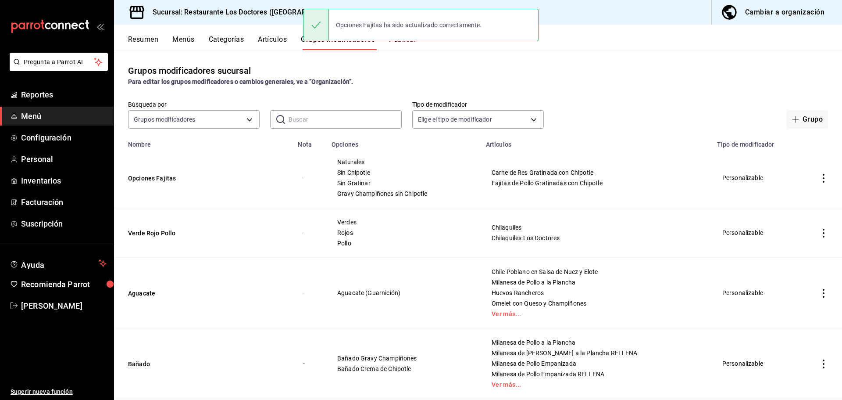
click at [820, 176] on icon "actions" at bounding box center [824, 178] width 9 height 9
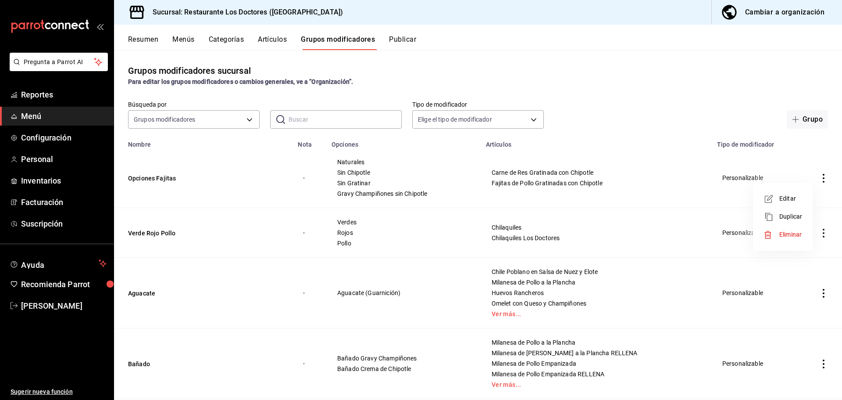
click at [794, 198] on span "Editar" at bounding box center [791, 198] width 23 height 9
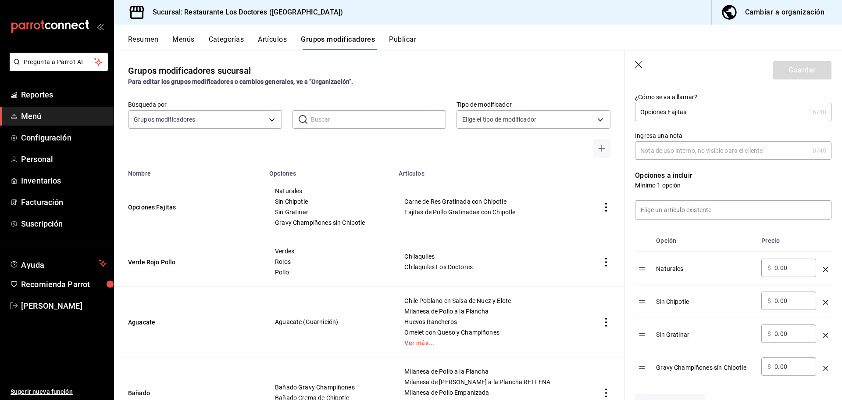
scroll to position [0, 0]
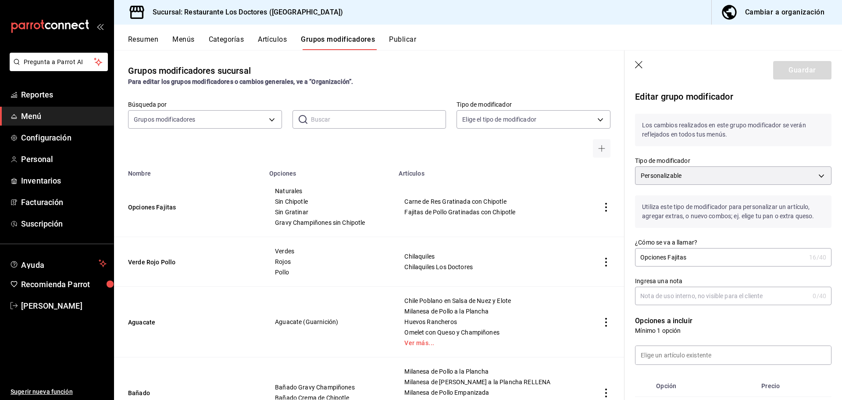
click at [638, 66] on icon "button" at bounding box center [639, 65] width 9 height 9
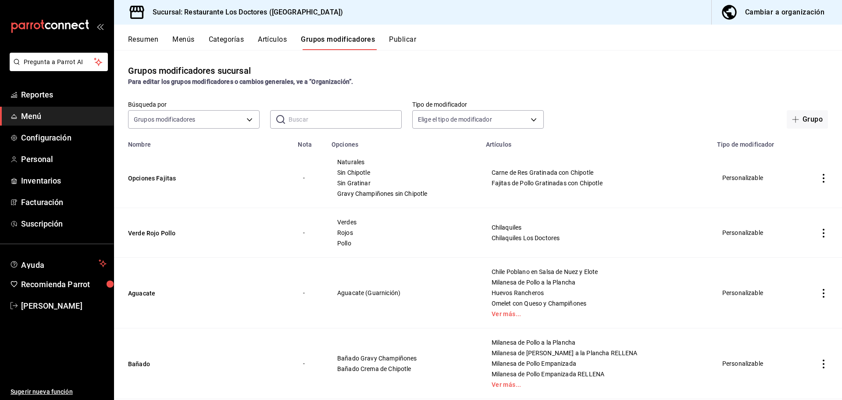
click at [285, 34] on div "Resumen Menús Categorías Artículos Grupos modificadores Publicar" at bounding box center [478, 37] width 728 height 25
click at [272, 44] on button "Artículos" at bounding box center [272, 42] width 29 height 15
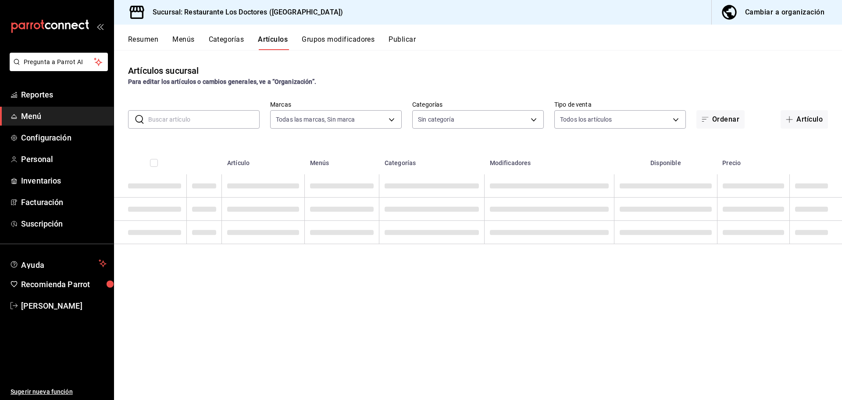
type input "269702e0-5912-4416-965b-3ce4215a42b7"
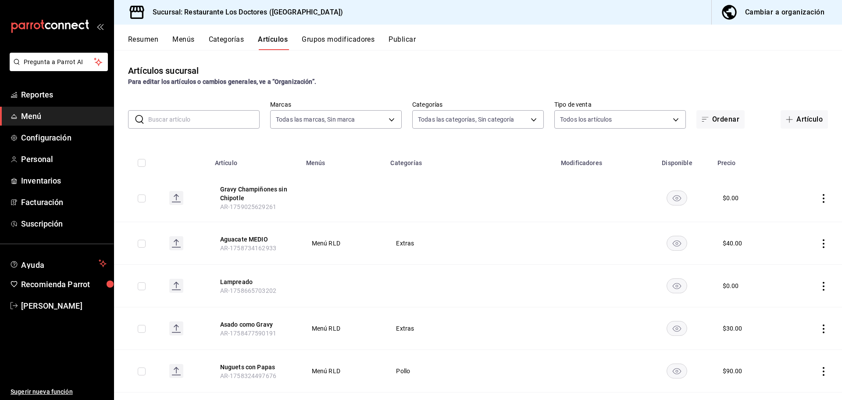
type input "172f5f52-2fbd-4857-9cbf-8bd92211e6b6,e40f68c4-5470-4488-bb64-5a0d73682263,e37cb…"
click at [215, 116] on input "text" at bounding box center [203, 120] width 111 height 18
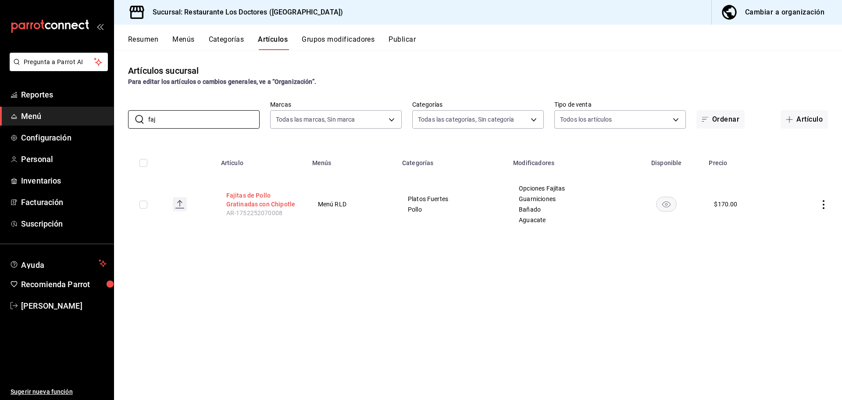
type input "faj"
click at [255, 195] on button "Fajitas de Pollo Gratinadas con Chipotle" at bounding box center [261, 200] width 70 height 18
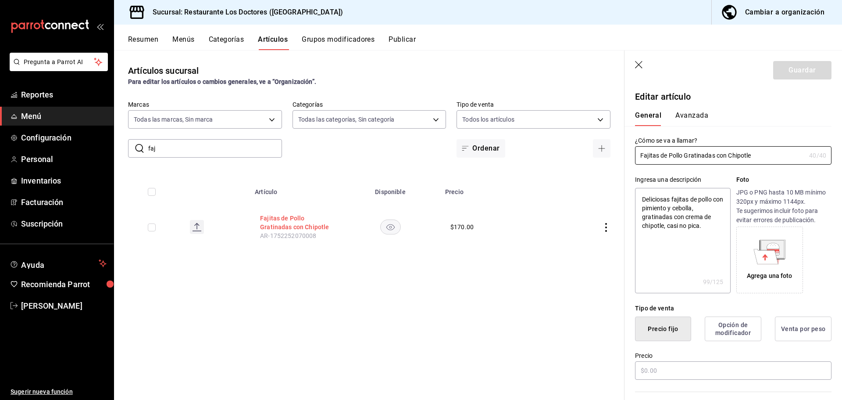
type textarea "x"
type input "$170.00"
click at [637, 67] on icon "button" at bounding box center [639, 65] width 9 height 9
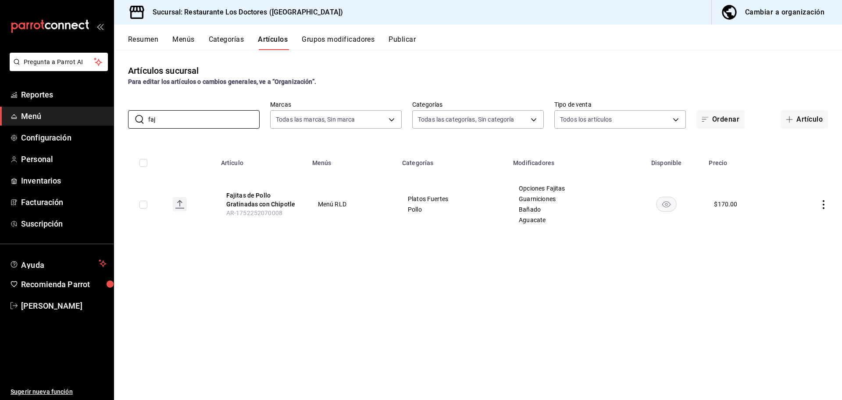
drag, startPoint x: 182, startPoint y: 120, endPoint x: 106, endPoint y: 118, distance: 75.9
click at [107, 118] on div "Pregunta a Parrot AI Reportes Menú Configuración Personal Inventarios Facturaci…" at bounding box center [421, 200] width 842 height 400
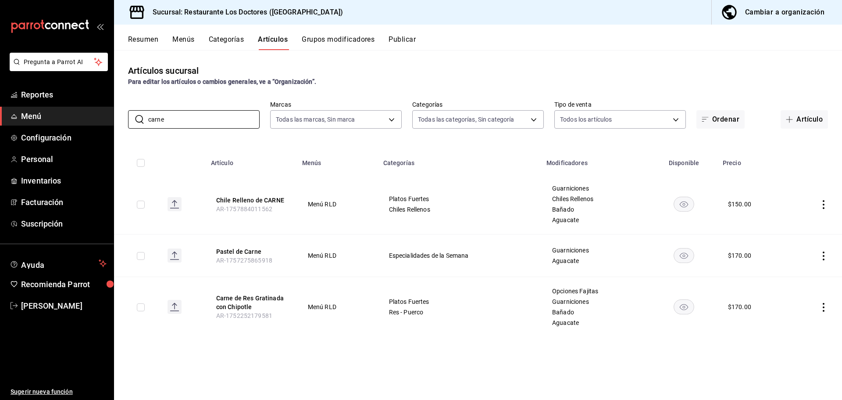
type input "carne"
